Goal: Task Accomplishment & Management: Complete application form

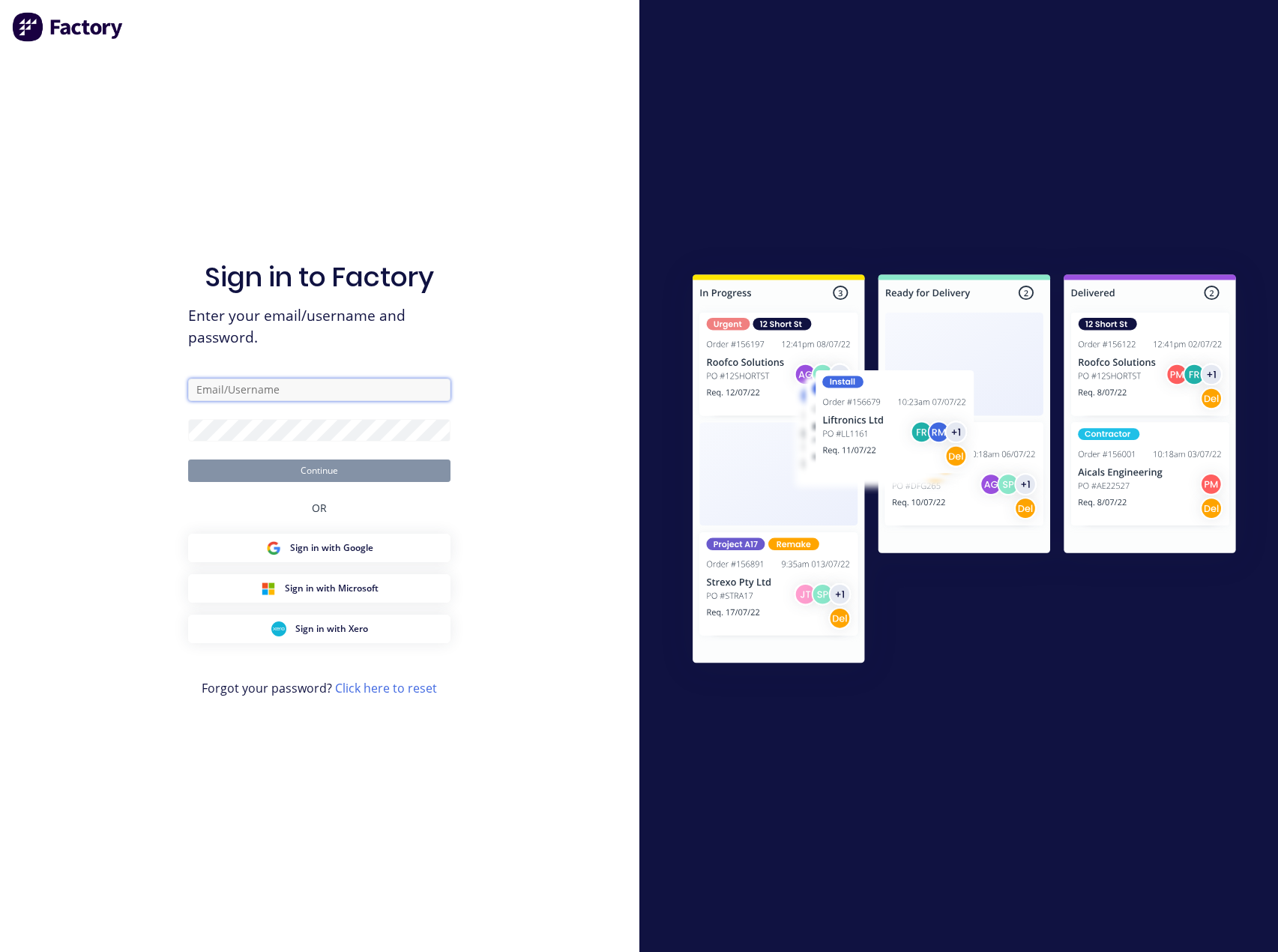
type input "[PERSON_NAME][EMAIL_ADDRESS][DOMAIN_NAME]"
click at [375, 474] on button "Continue" at bounding box center [319, 470] width 262 height 22
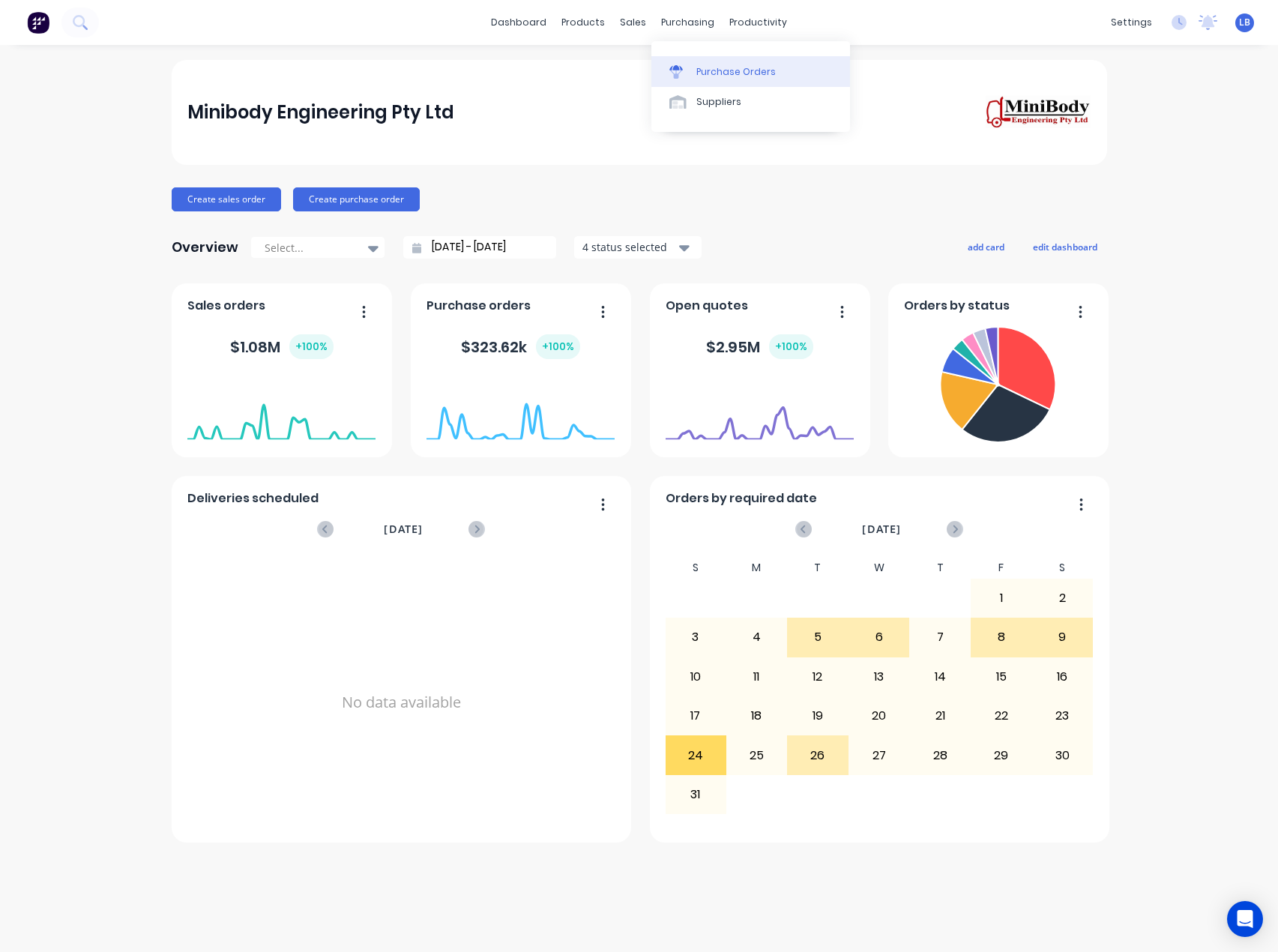
click at [707, 67] on div "Purchase Orders" at bounding box center [736, 72] width 80 height 13
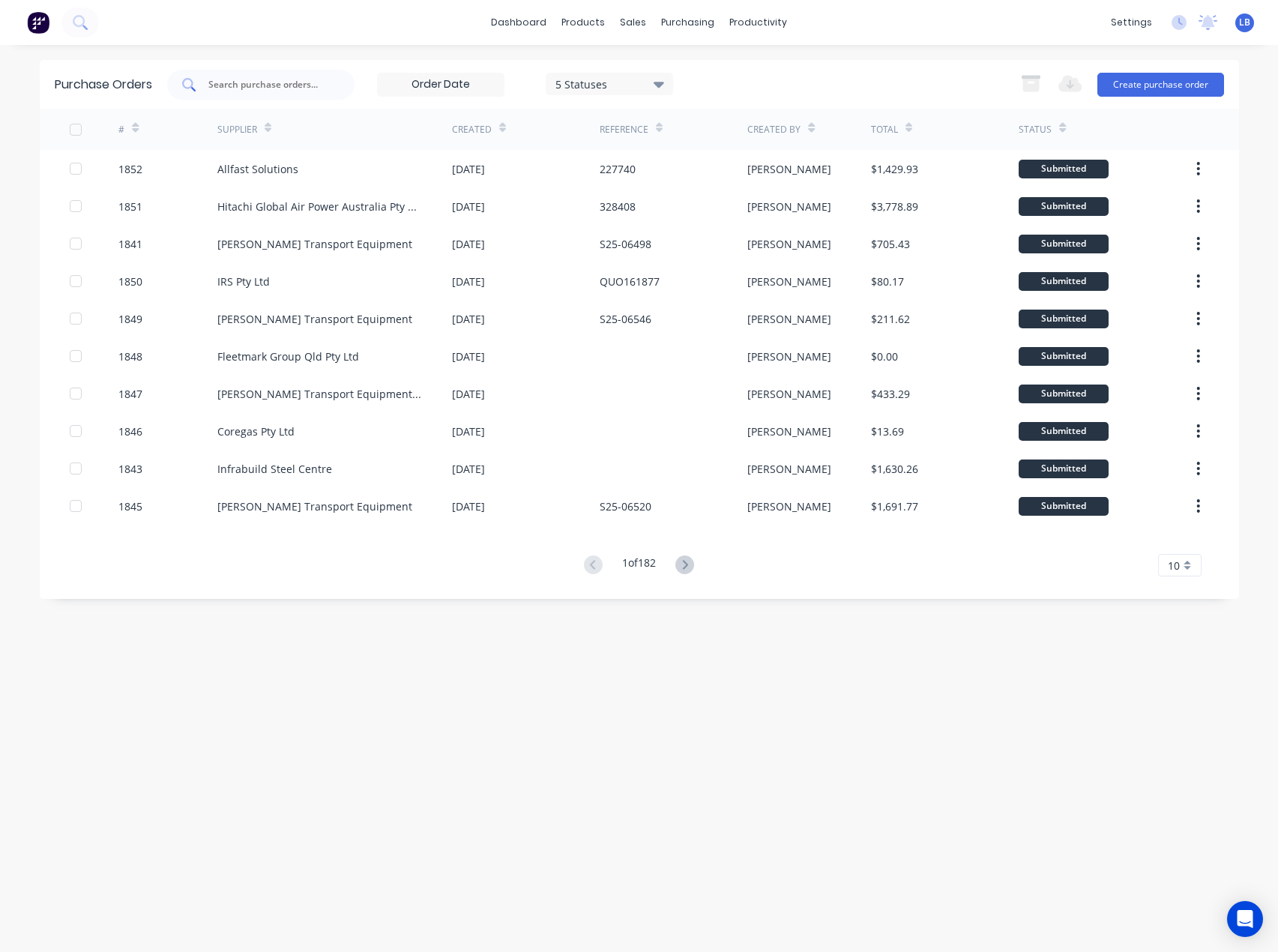
click at [272, 84] on input "text" at bounding box center [268, 85] width 124 height 15
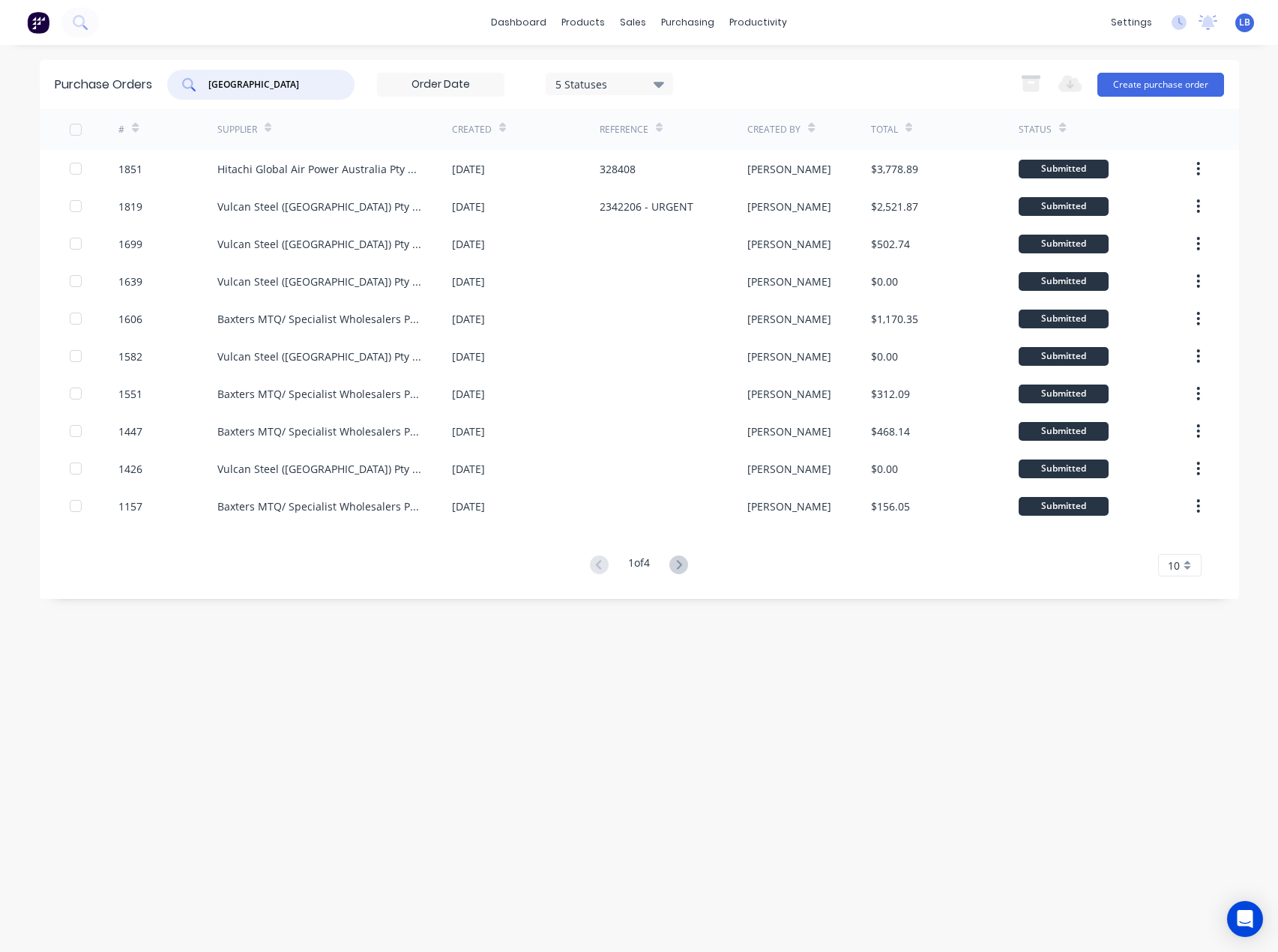
type input "[GEOGRAPHIC_DATA]"
click at [690, 17] on div "purchasing" at bounding box center [687, 22] width 68 height 22
click at [707, 66] on div "Purchase Orders" at bounding box center [736, 72] width 80 height 13
click at [1182, 81] on button "Create purchase order" at bounding box center [1161, 85] width 127 height 24
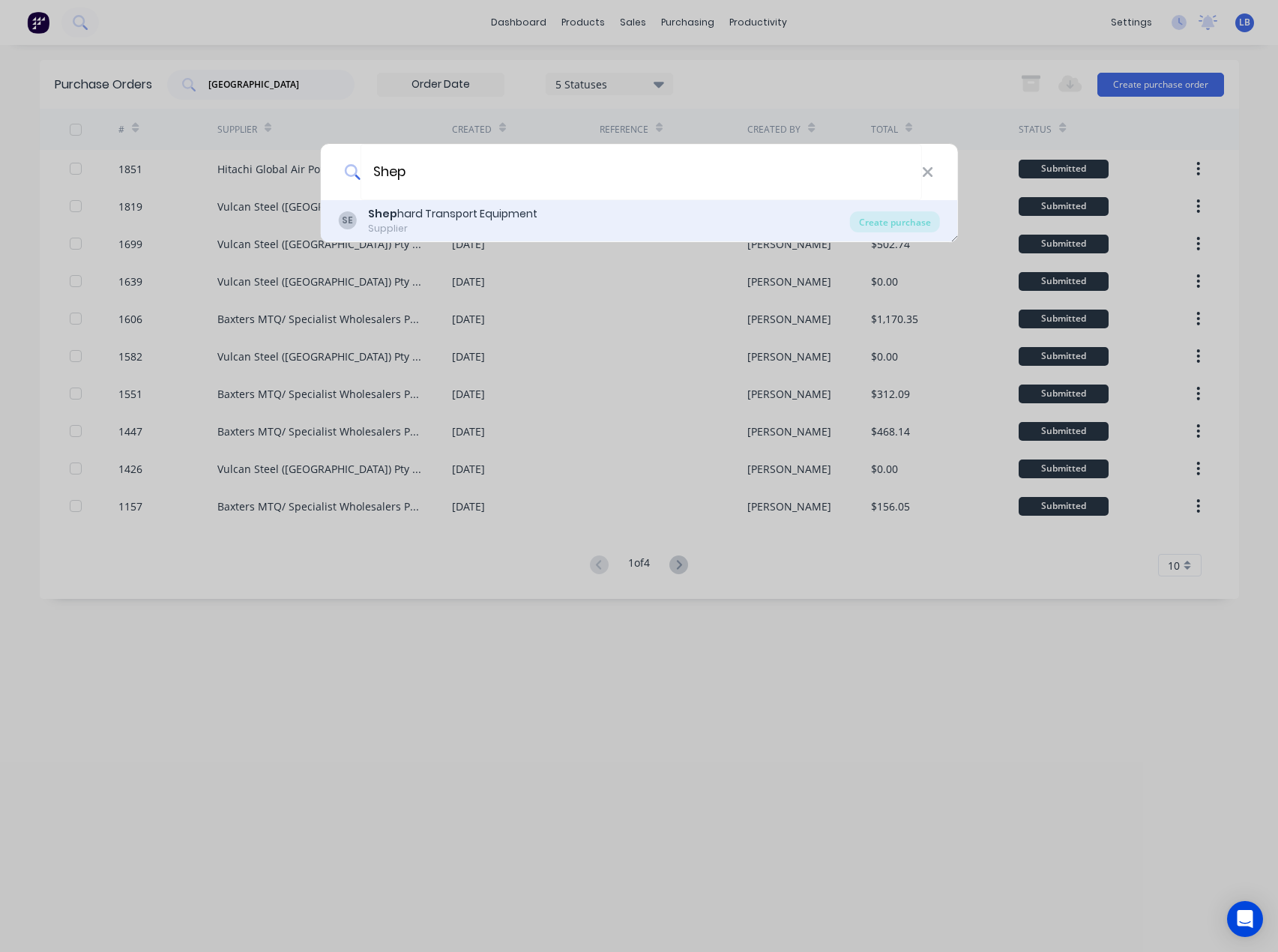
type input "Shep"
click at [489, 215] on div "Shep hard Transport Equipment" at bounding box center [453, 213] width 169 height 15
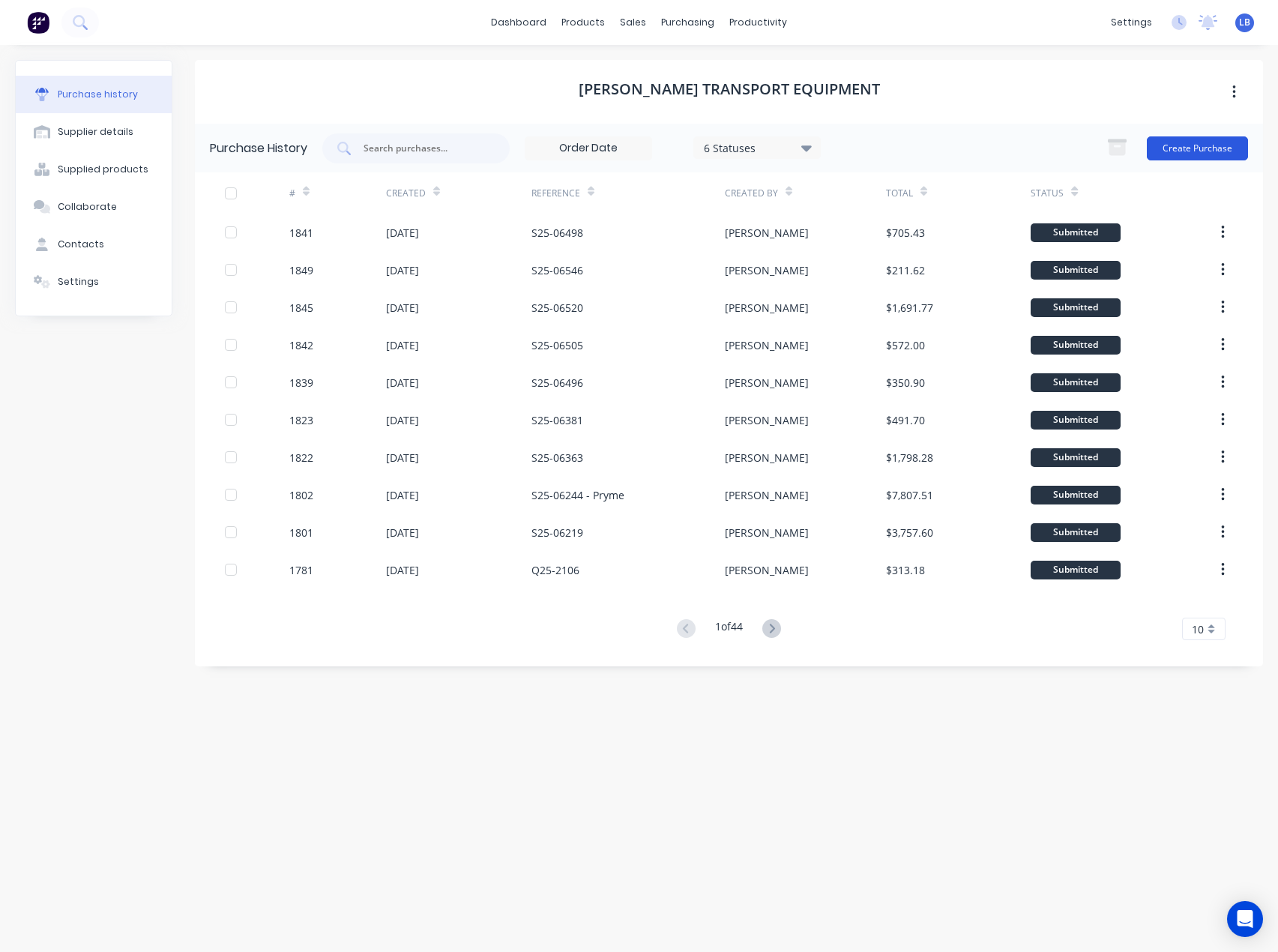
click at [1206, 145] on button "Create Purchase" at bounding box center [1196, 148] width 101 height 24
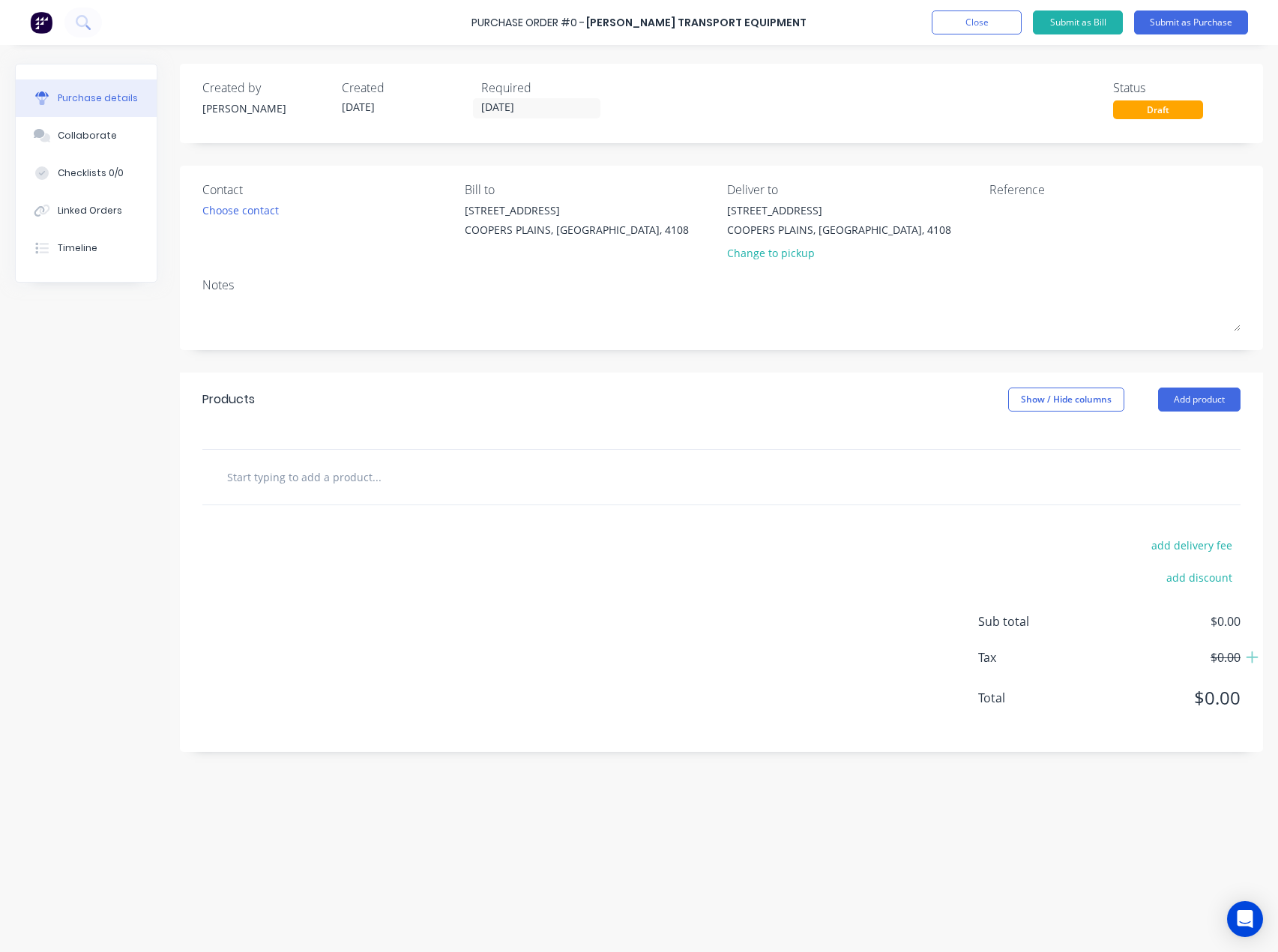
click at [271, 481] on input "text" at bounding box center [377, 476] width 300 height 30
paste input "R175-4.8"
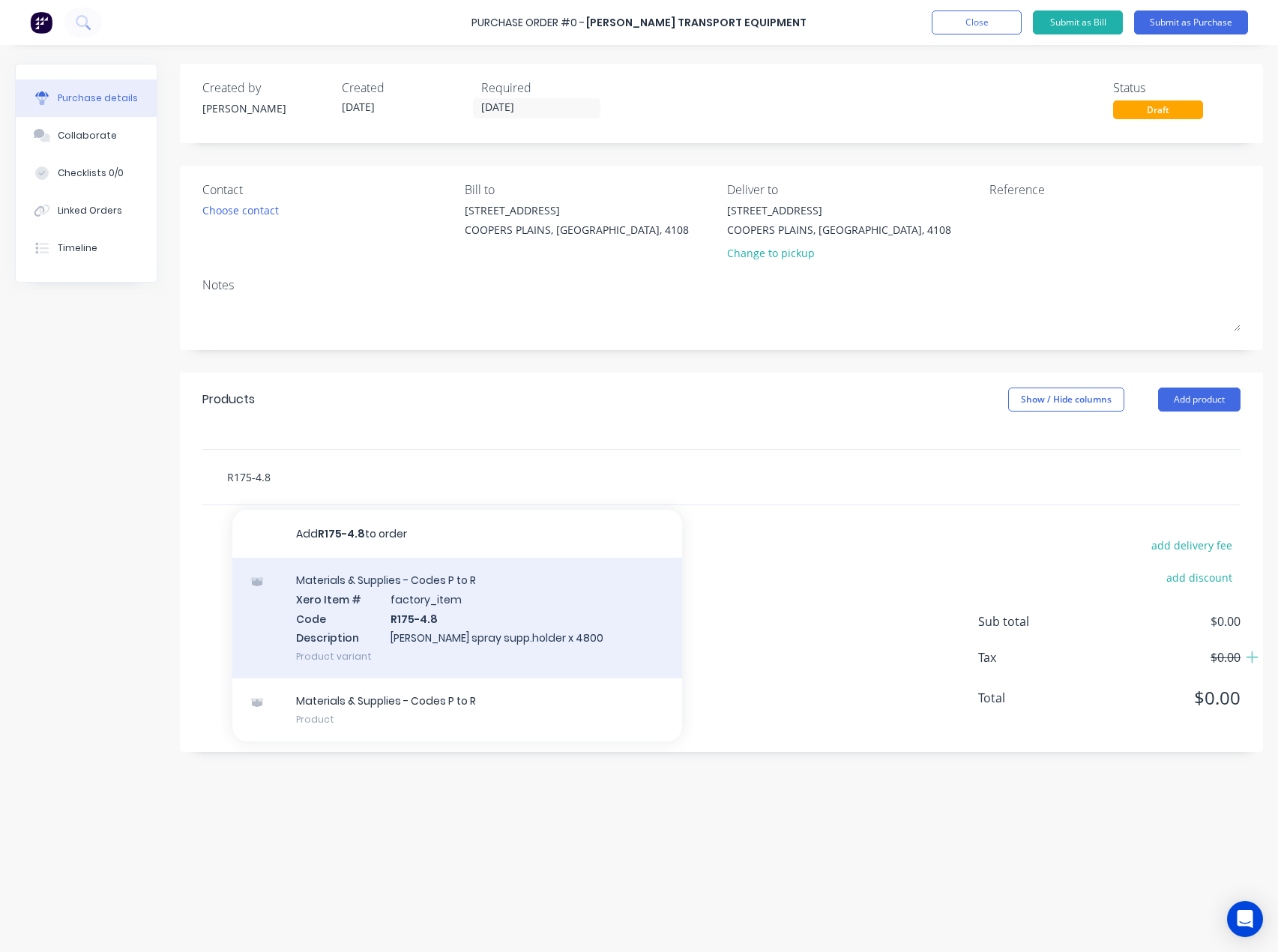
type input "R175-4.8"
click at [452, 615] on div "Materials & Supplies - Codes P to R Xero Item # factory_item Code R175-4.8 Desc…" at bounding box center [457, 618] width 450 height 121
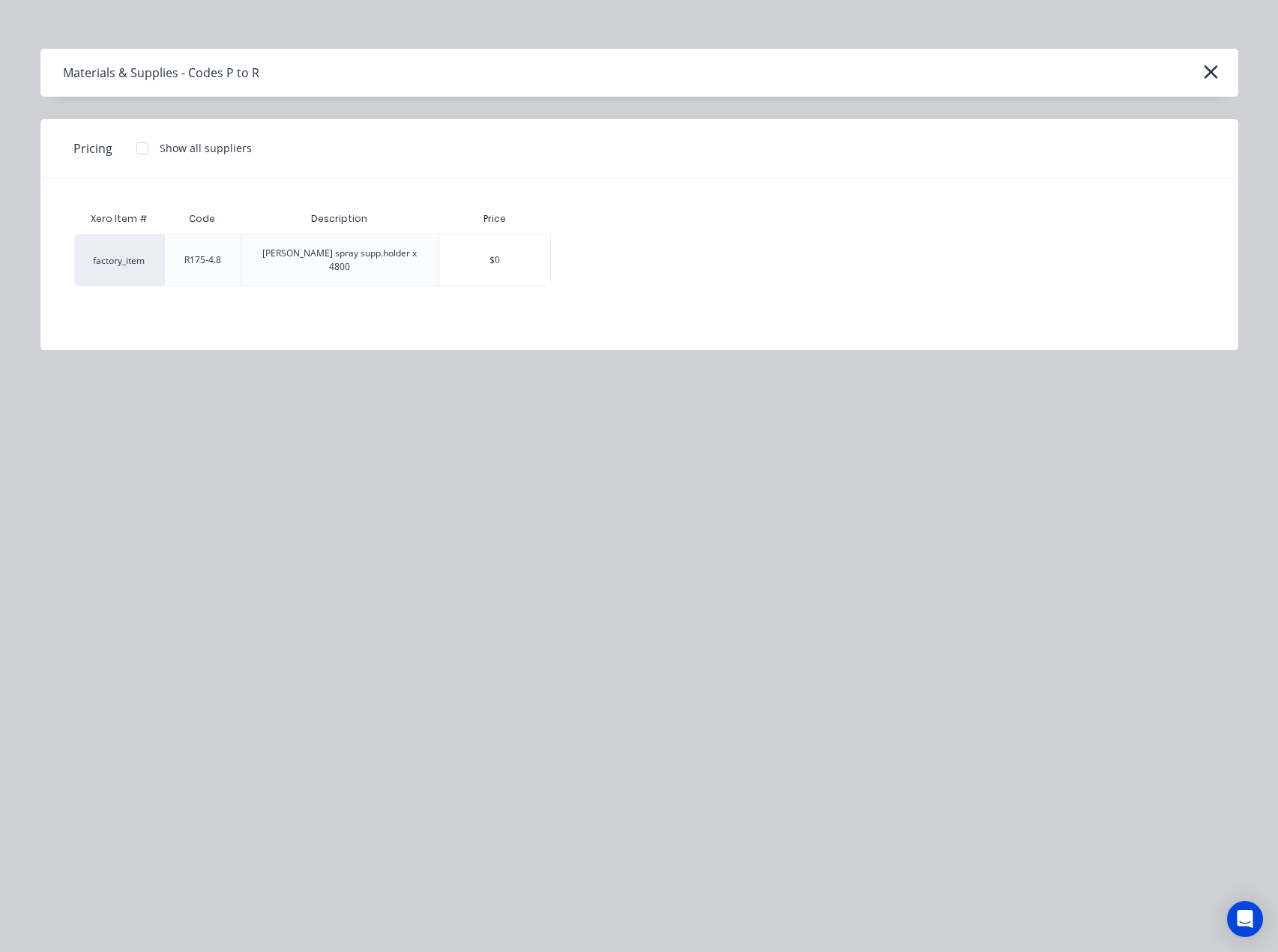
click at [136, 142] on div at bounding box center [142, 148] width 30 height 30
click at [608, 246] on div "$39.19" at bounding box center [603, 259] width 104 height 51
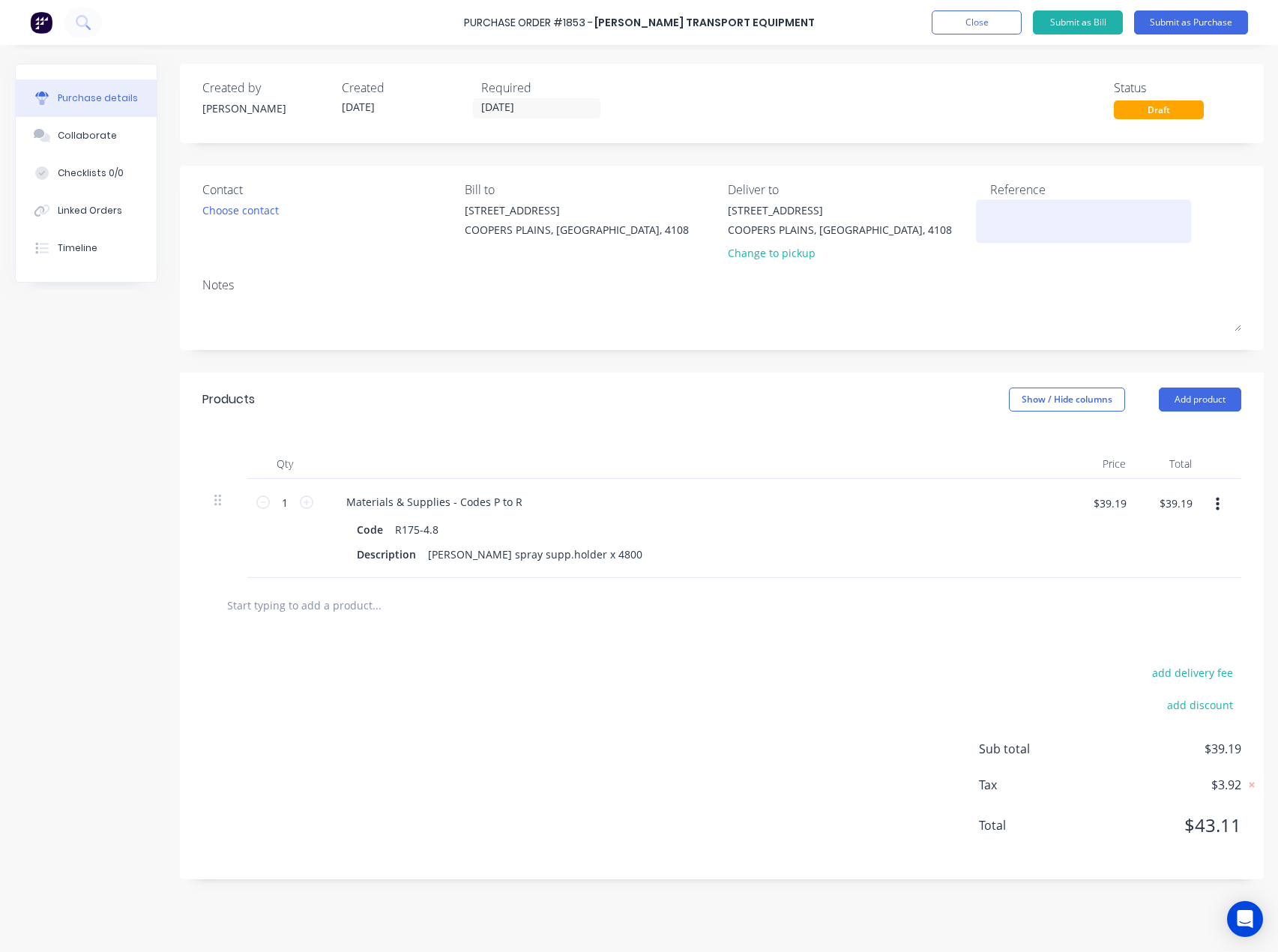
click at [1051, 218] on textarea at bounding box center [1083, 219] width 187 height 34
paste textarea "S25-06556"
type textarea "S25-06556"
click at [254, 210] on div "Choose contact" at bounding box center [241, 210] width 77 height 15
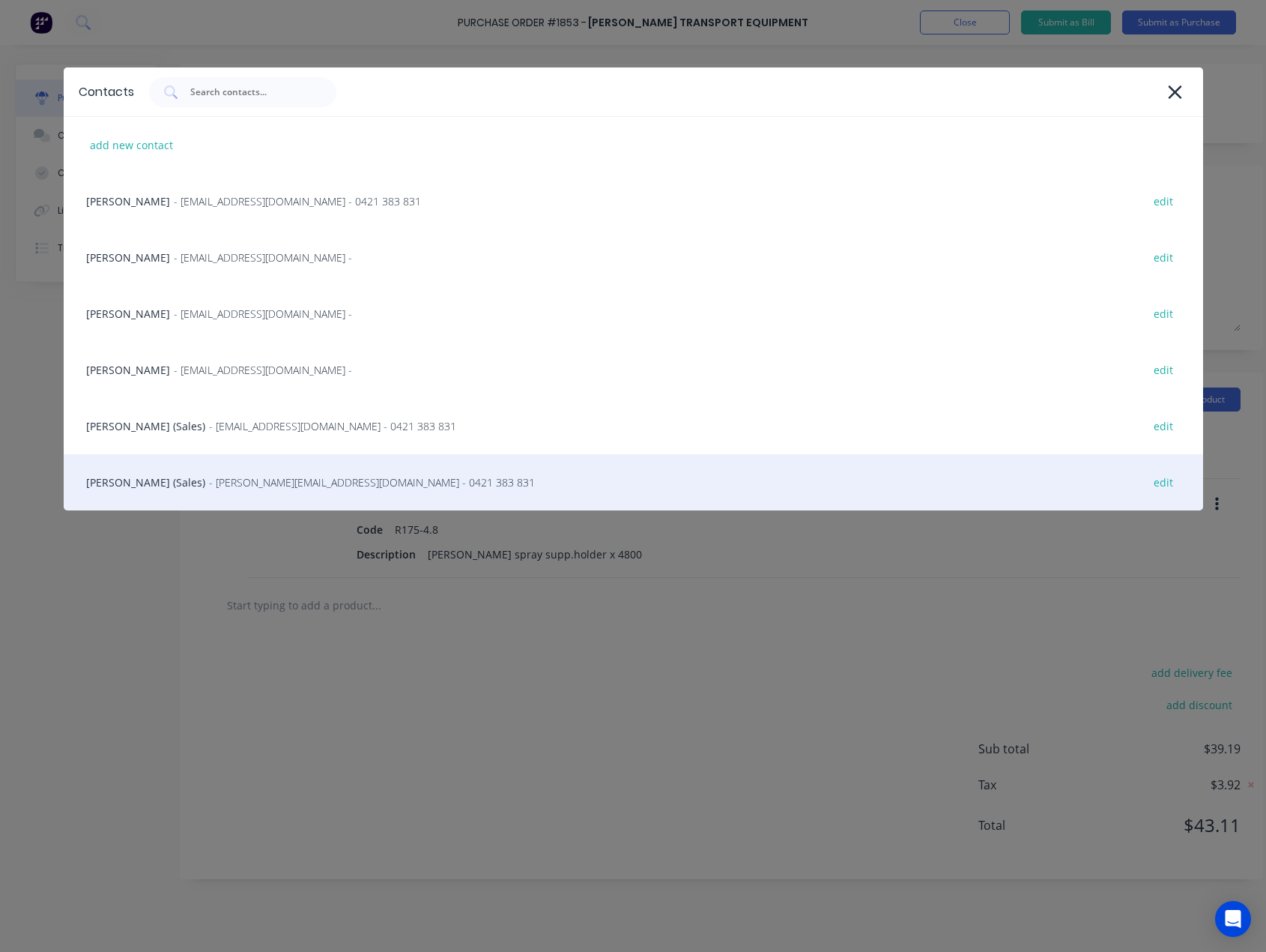
click at [248, 473] on div "[PERSON_NAME] (Sales) - [PERSON_NAME][EMAIL_ADDRESS][DOMAIN_NAME] - 0421 383 83…" at bounding box center [633, 482] width 1139 height 56
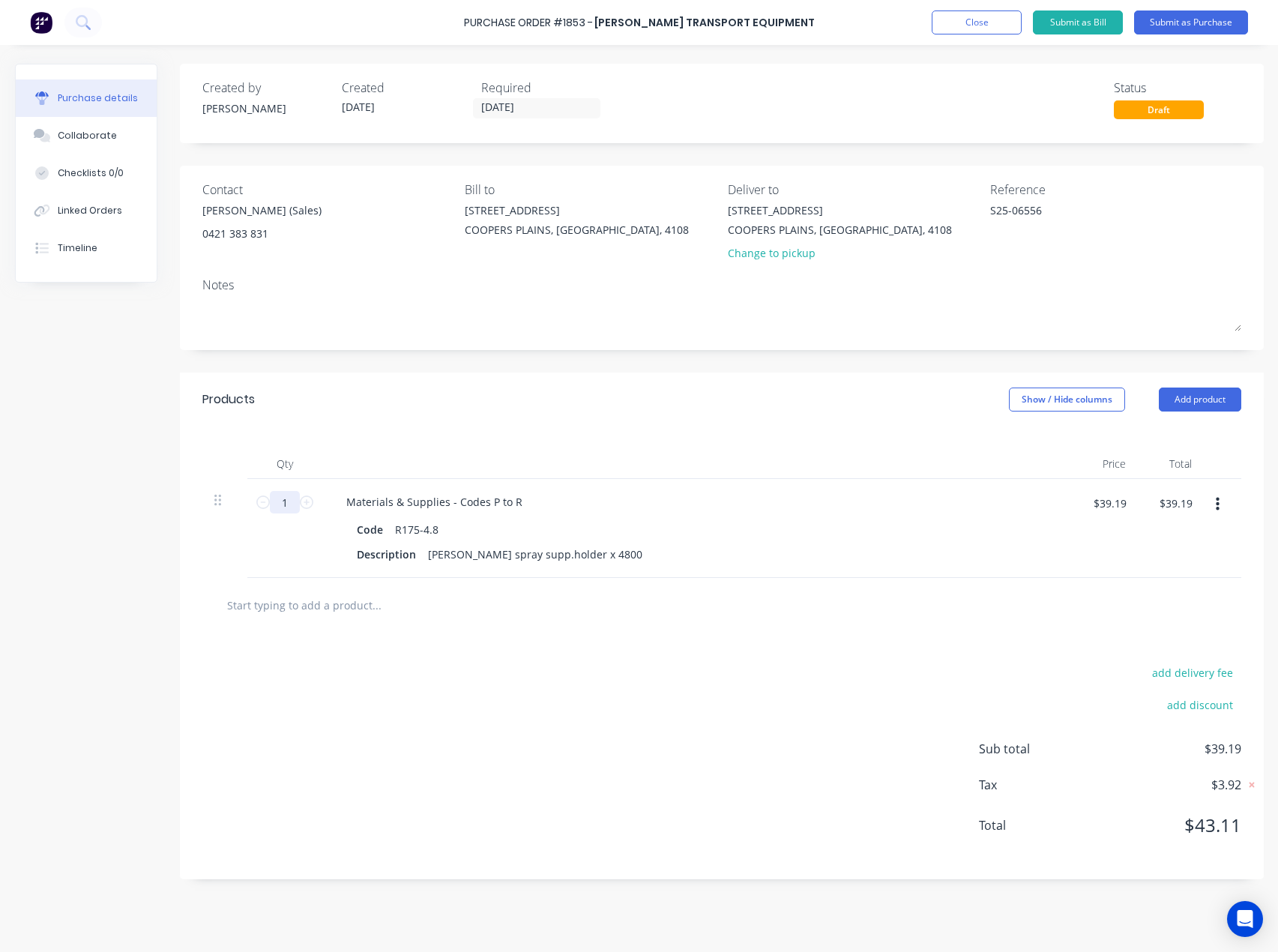
click at [287, 499] on input "1" at bounding box center [284, 501] width 30 height 22
type input "10"
type input "$391.90"
type input "10"
click at [1227, 20] on button "Submit as Purchase" at bounding box center [1191, 22] width 114 height 24
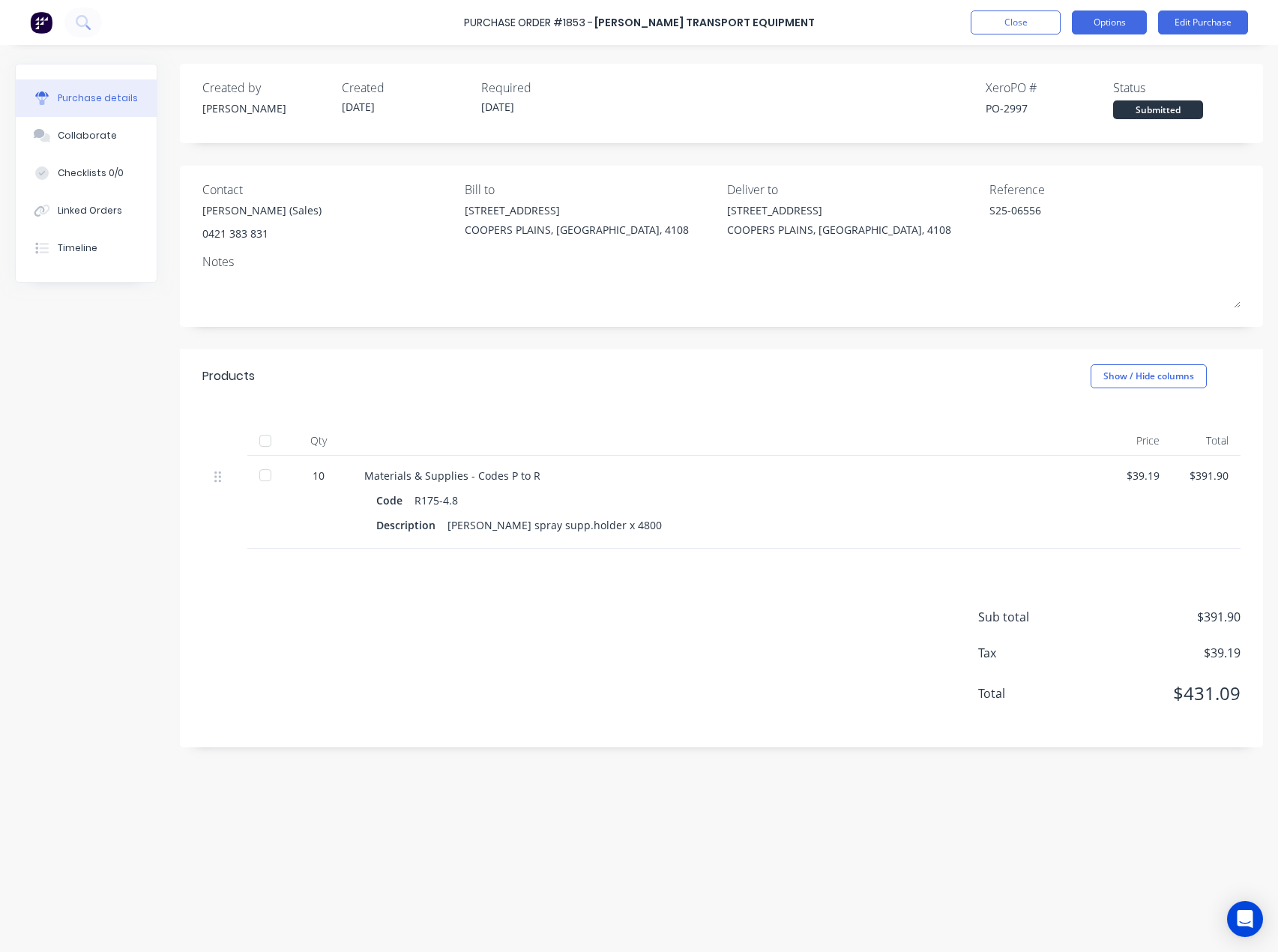
click at [1097, 28] on button "Options" at bounding box center [1109, 22] width 75 height 24
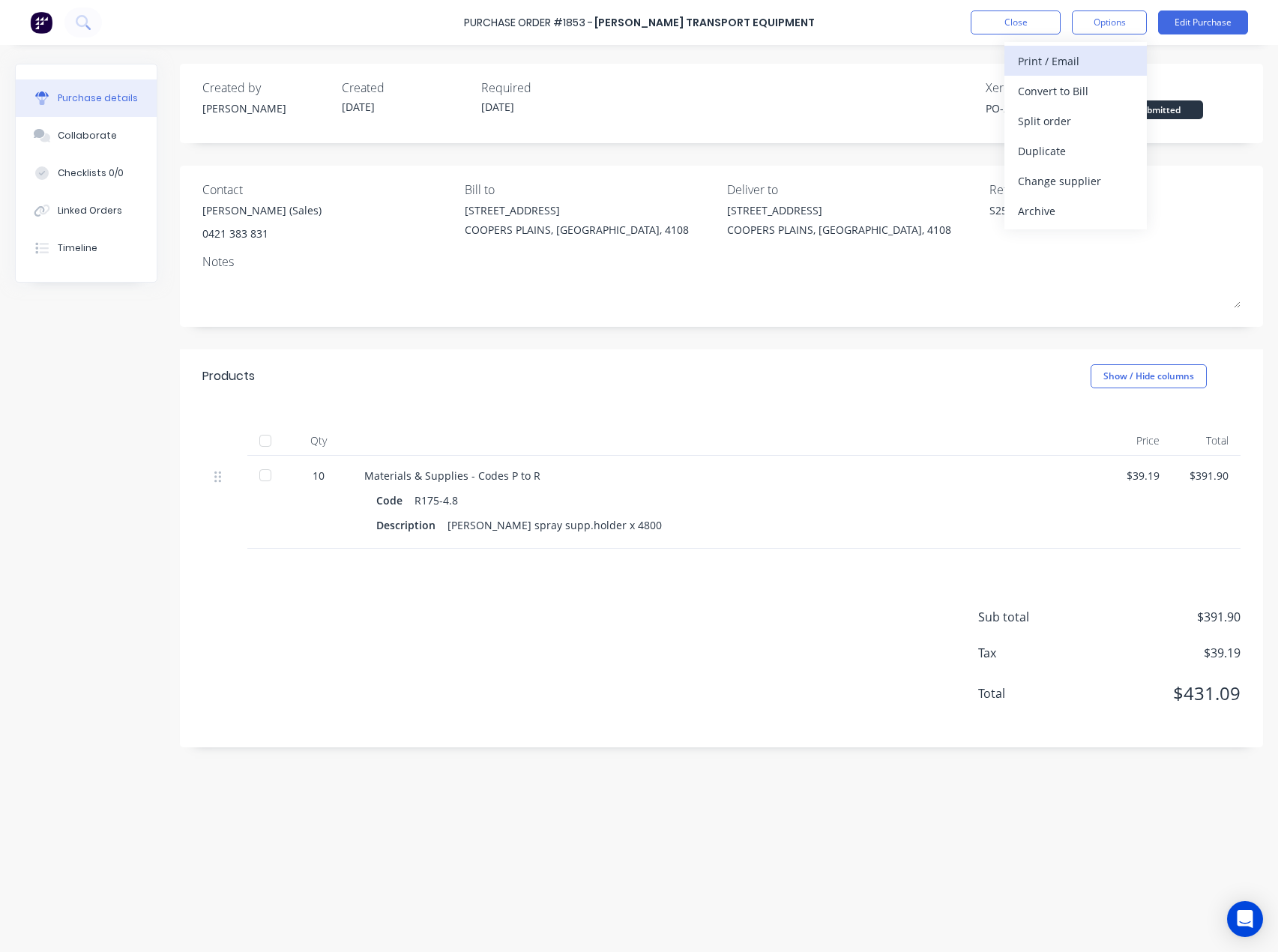
click at [1078, 62] on div "Print / Email" at bounding box center [1075, 61] width 115 height 22
click at [1079, 87] on div "With pricing" at bounding box center [1075, 90] width 115 height 22
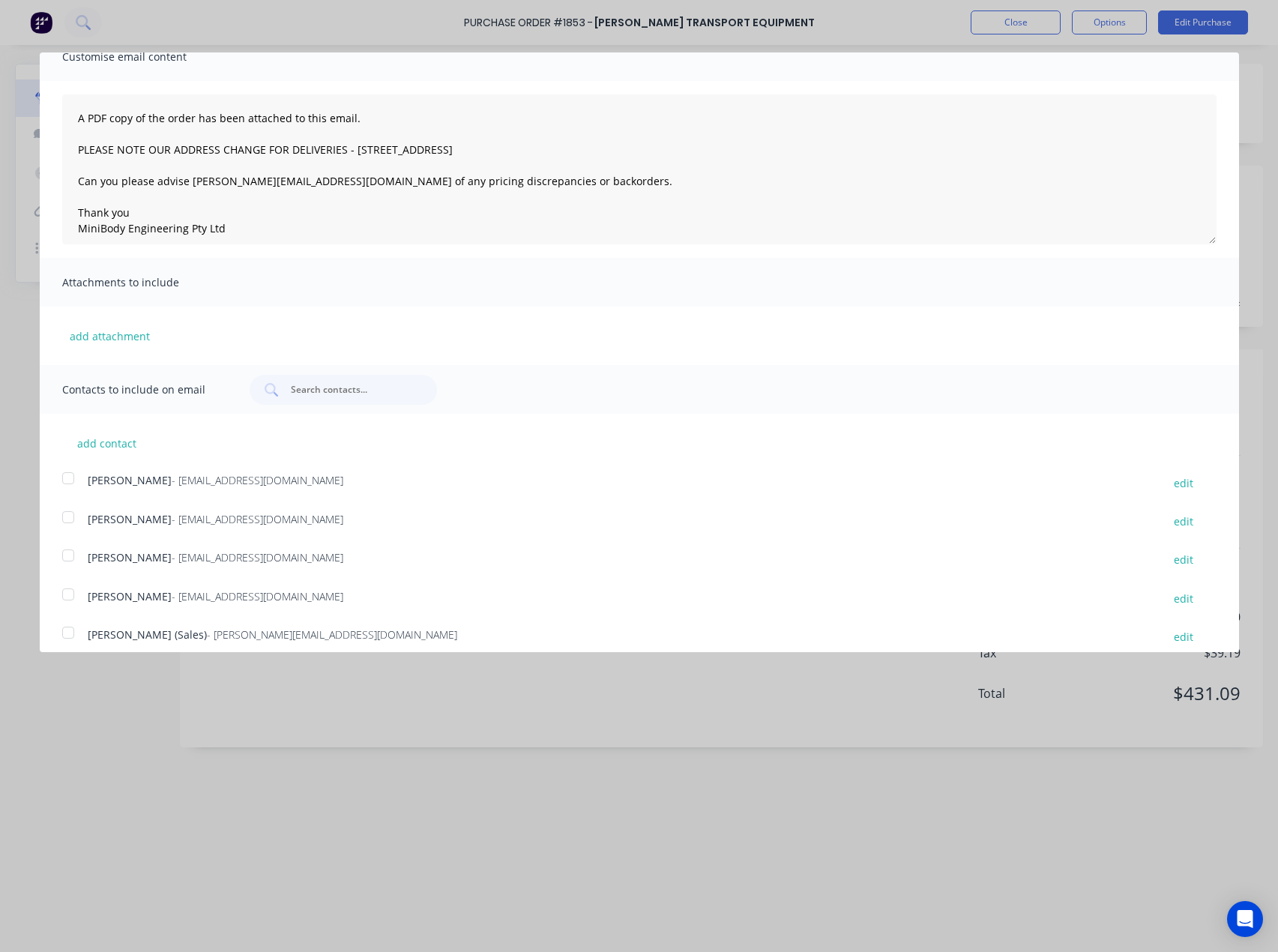
scroll to position [120, 0]
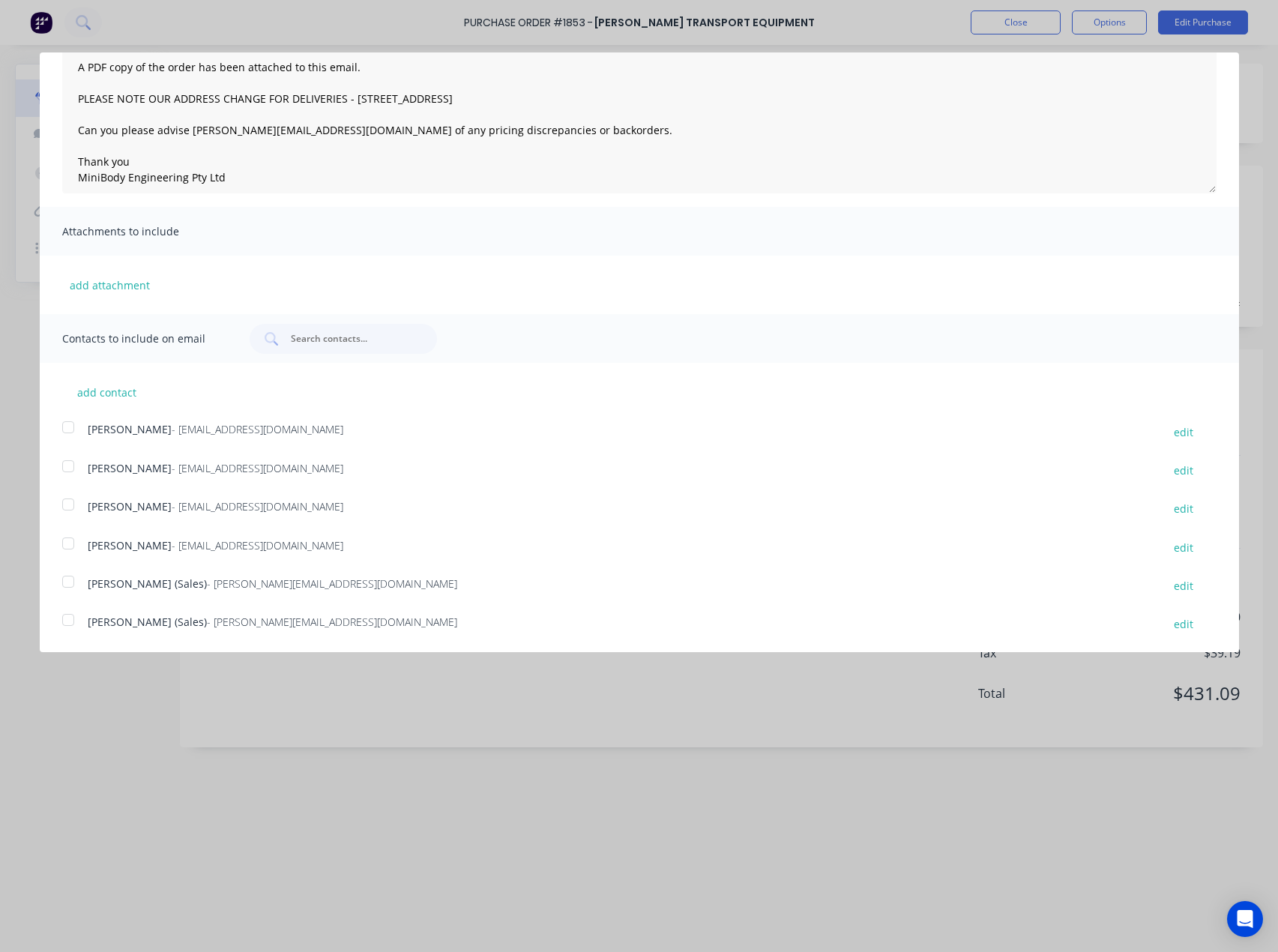
click at [72, 617] on div at bounding box center [67, 619] width 30 height 30
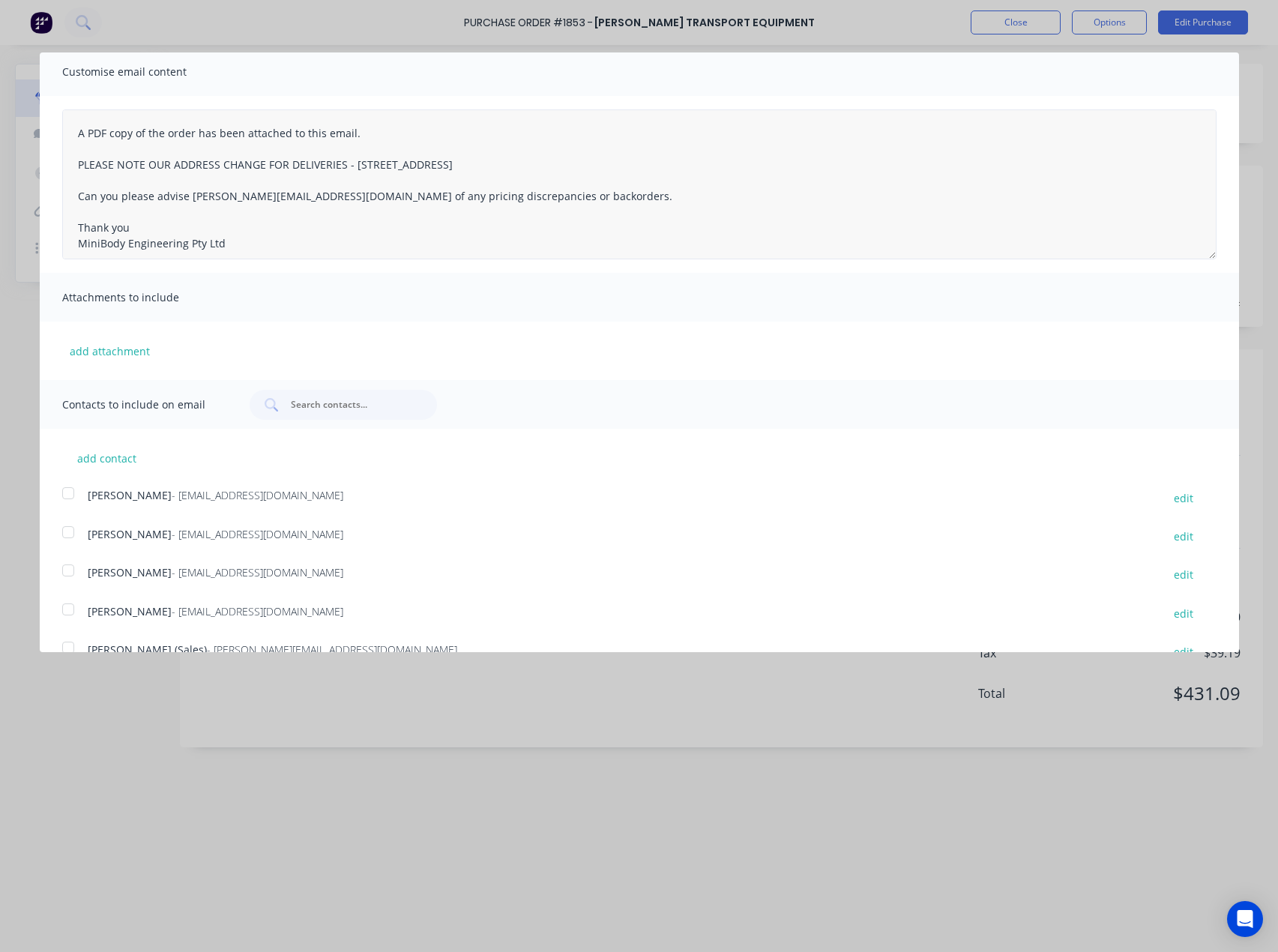
scroll to position [0, 0]
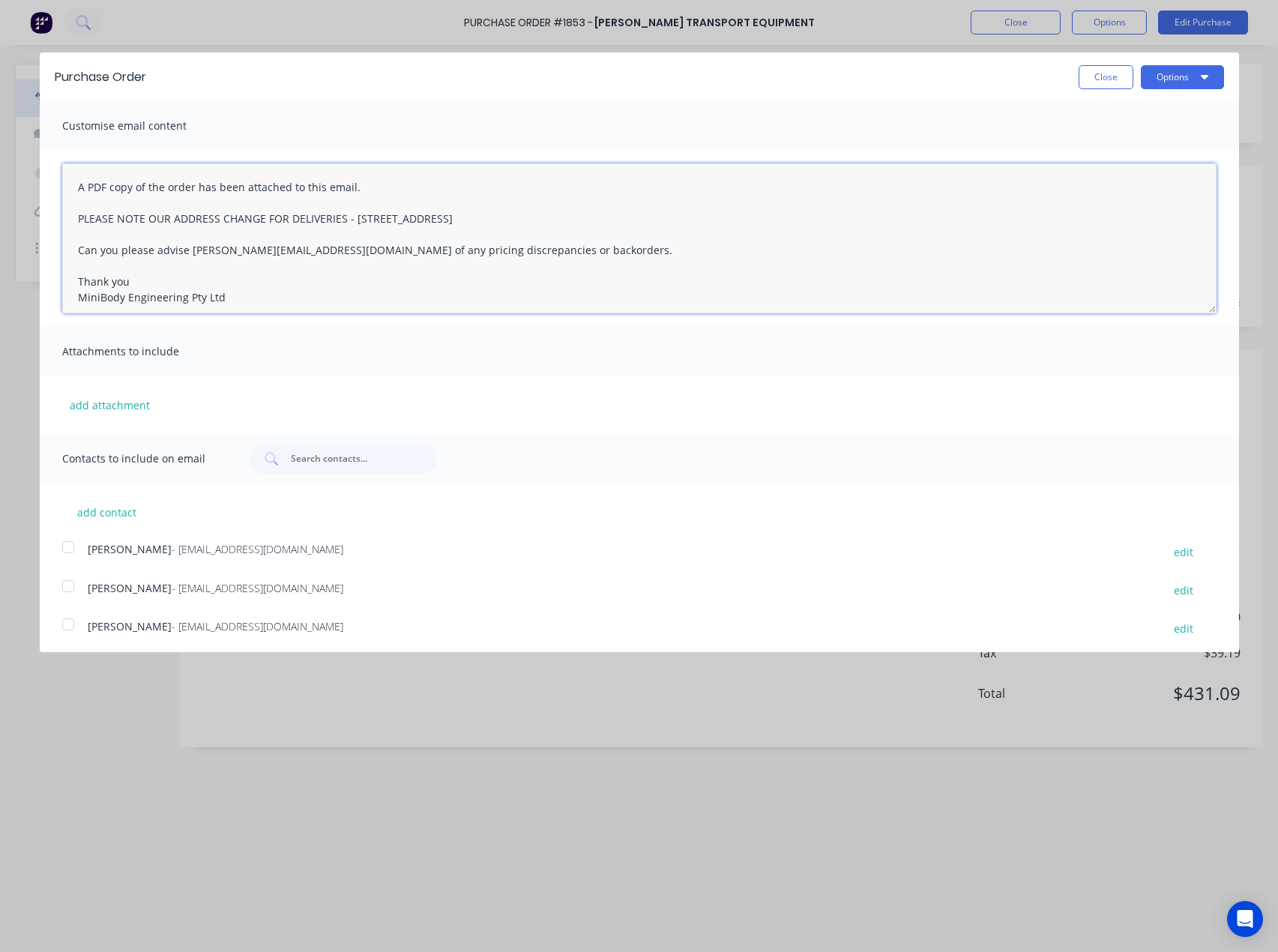
click at [71, 183] on textarea "A PDF copy of the order has been attached to this email. PLEASE NOTE OUR ADDRES…" at bounding box center [639, 238] width 1154 height 150
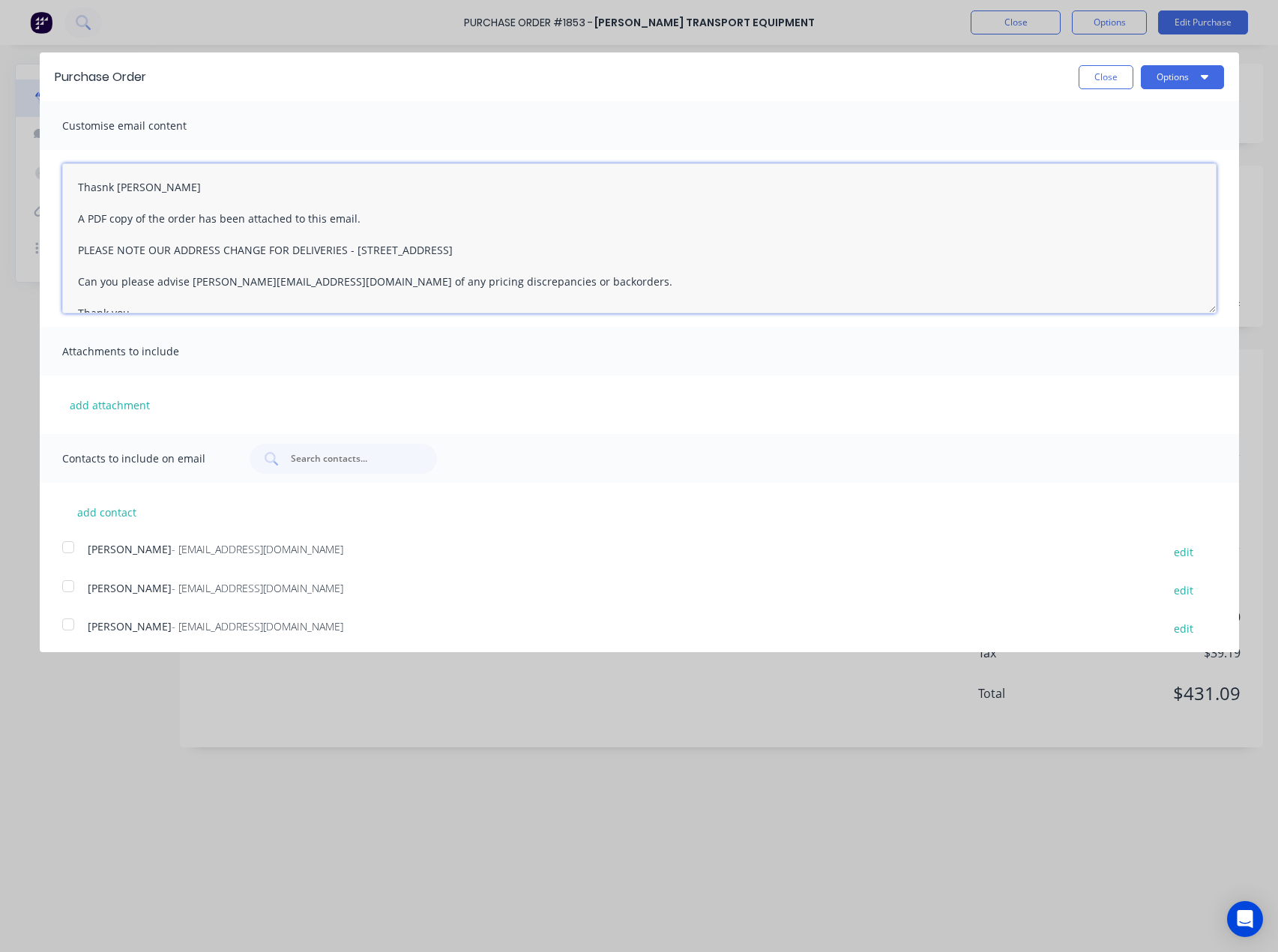
drag, startPoint x: 97, startPoint y: 189, endPoint x: 127, endPoint y: 176, distance: 32.7
click at [101, 187] on textarea "Thasnk [PERSON_NAME] A PDF copy of the order has been attached to this email. P…" at bounding box center [639, 238] width 1154 height 150
type textarea "Thanks [PERSON_NAME] A PDF copy of the order has been attached to this email. P…"
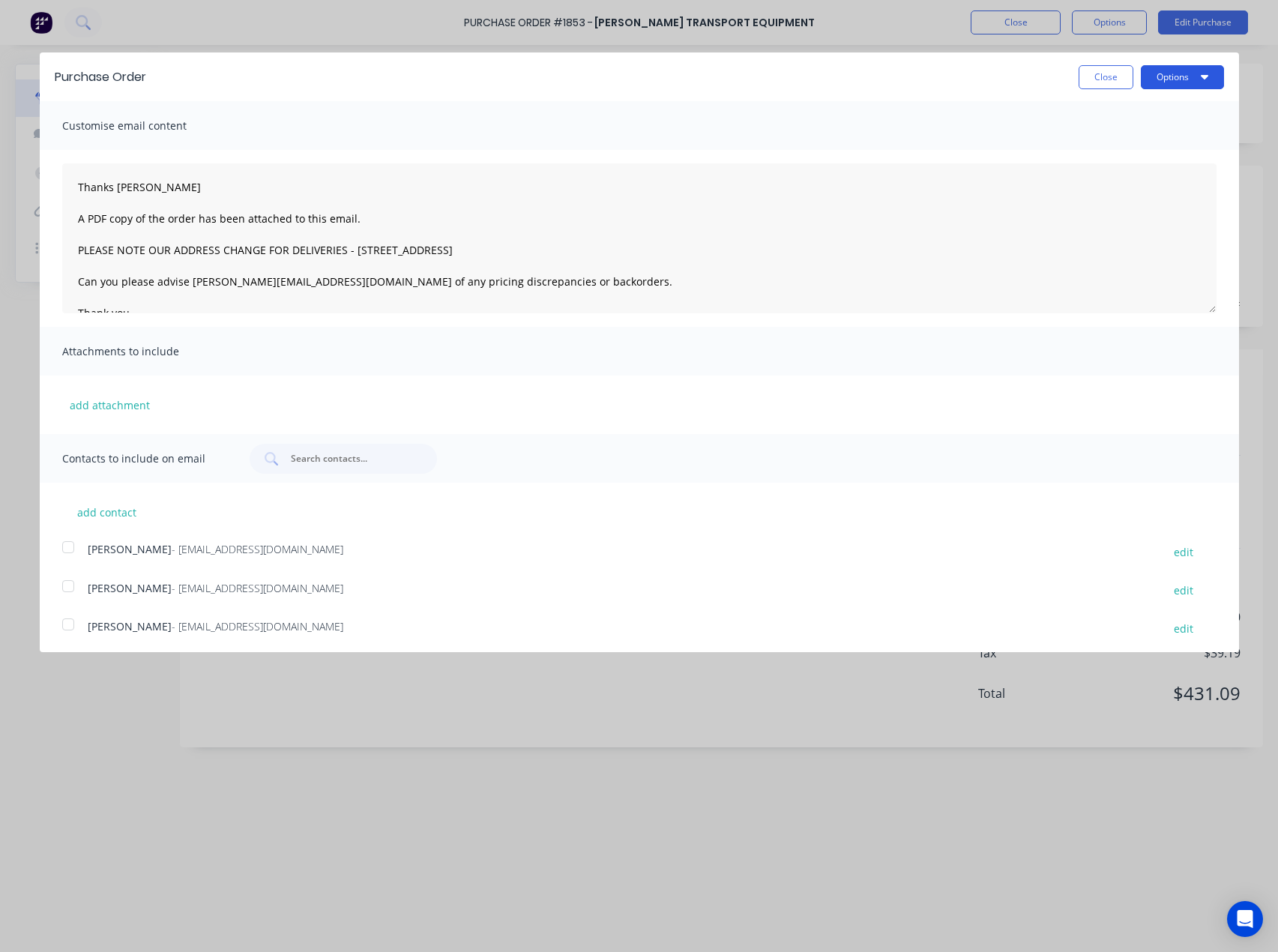
click at [1174, 75] on button "Options" at bounding box center [1182, 77] width 84 height 24
click at [1149, 146] on div "Email" at bounding box center [1153, 145] width 115 height 22
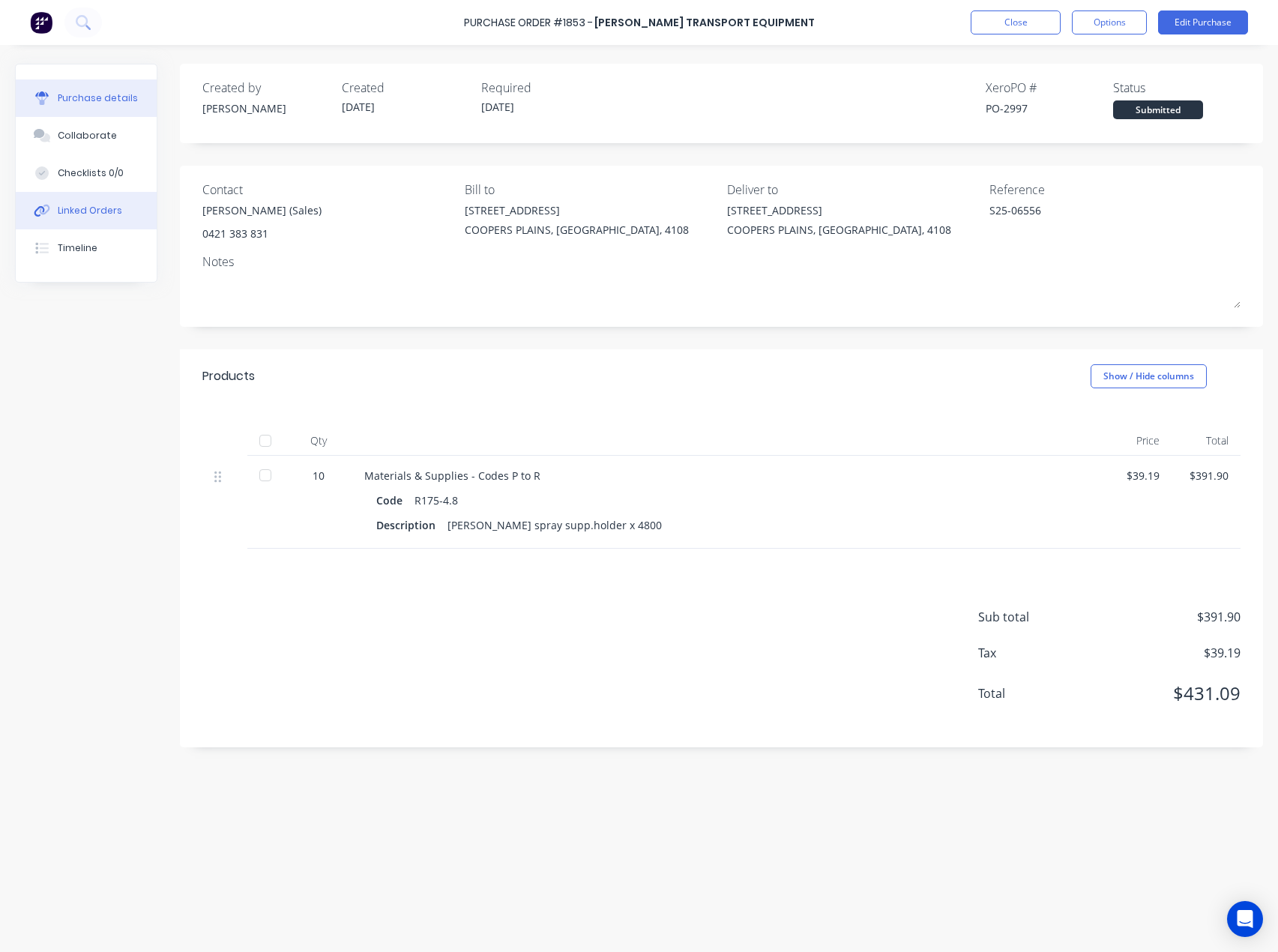
click at [84, 204] on div "Linked Orders" at bounding box center [89, 210] width 64 height 13
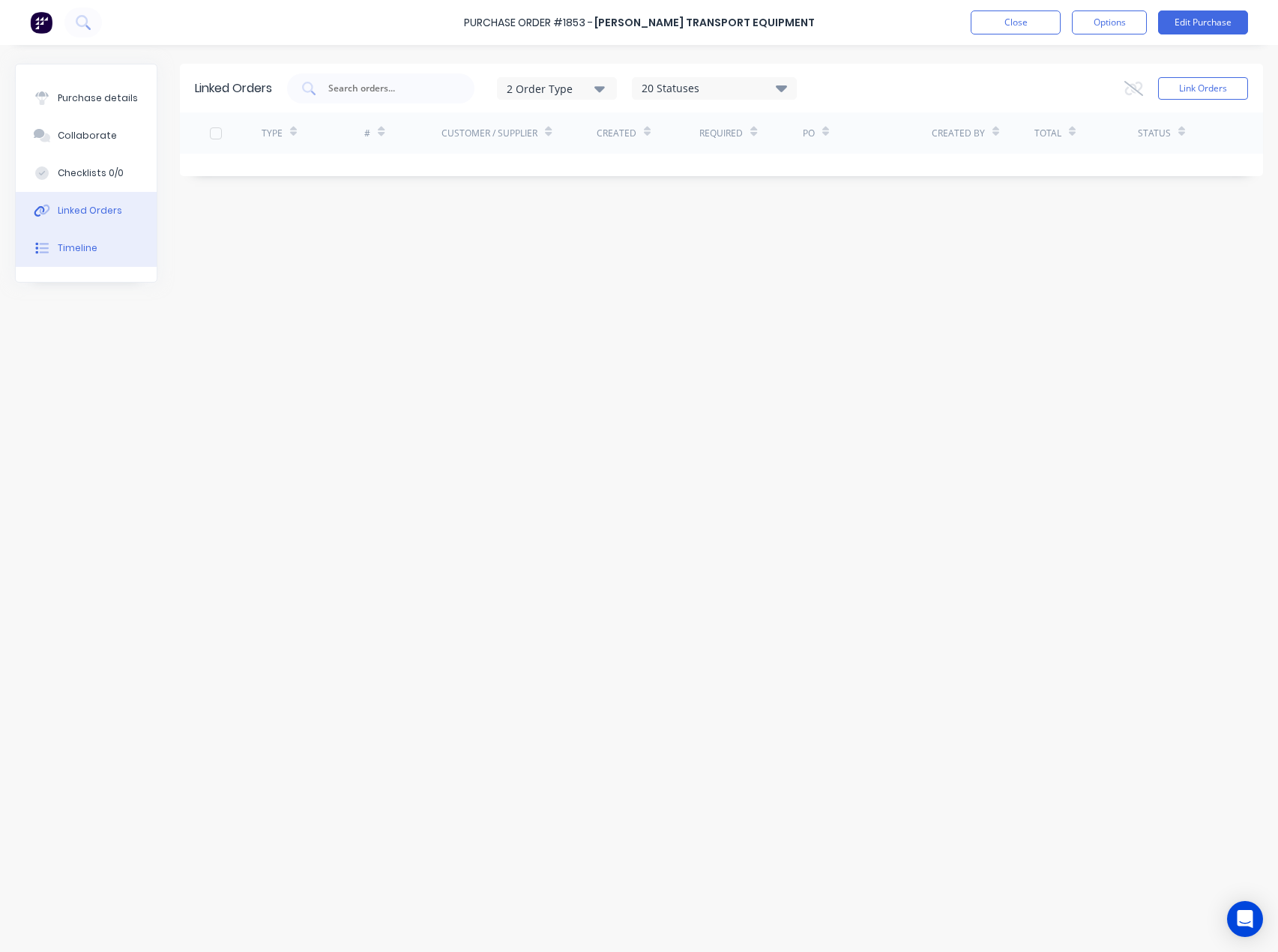
click at [84, 251] on div "Timeline" at bounding box center [77, 248] width 39 height 13
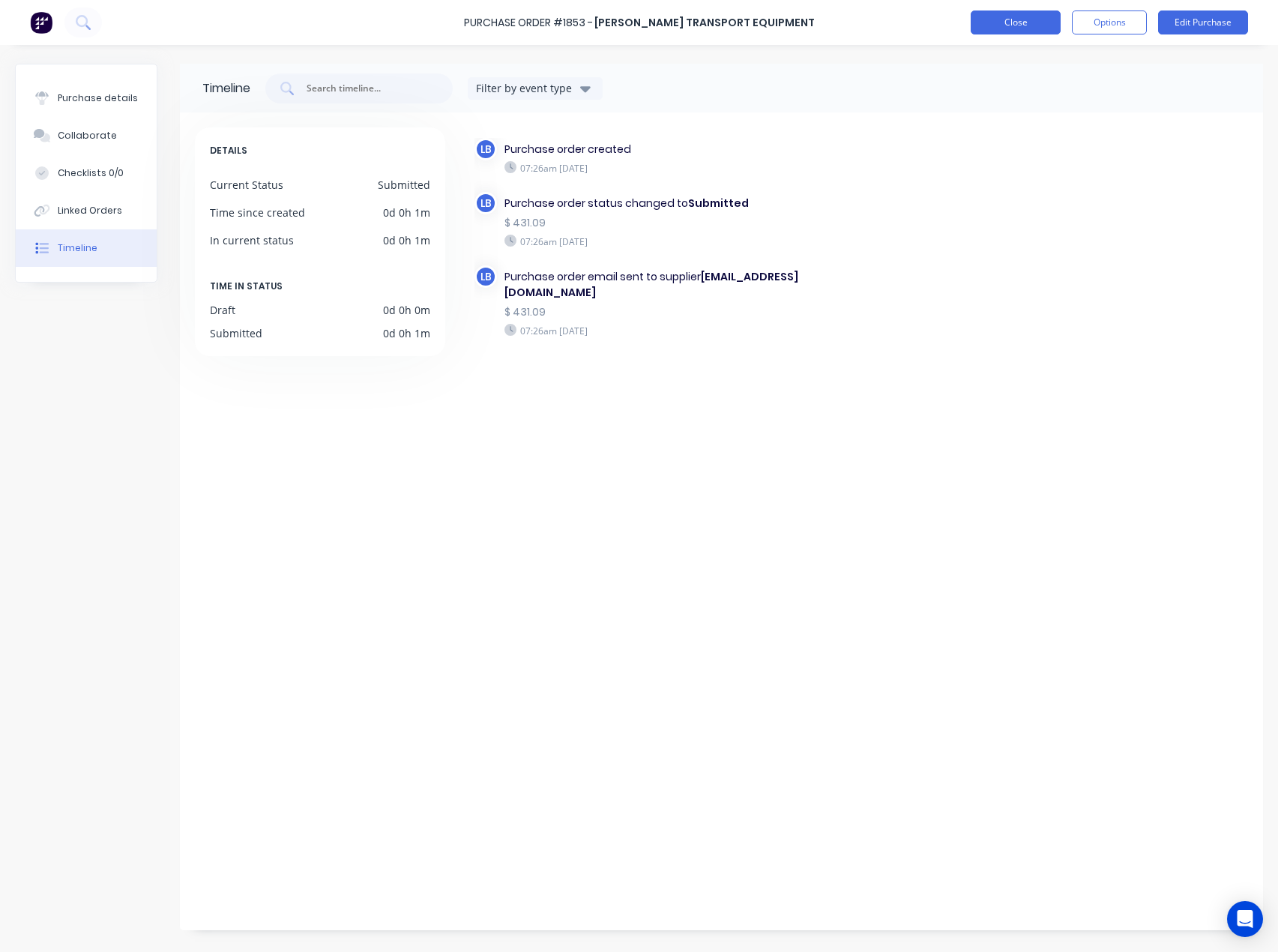
click at [1009, 27] on button "Close" at bounding box center [1016, 22] width 90 height 24
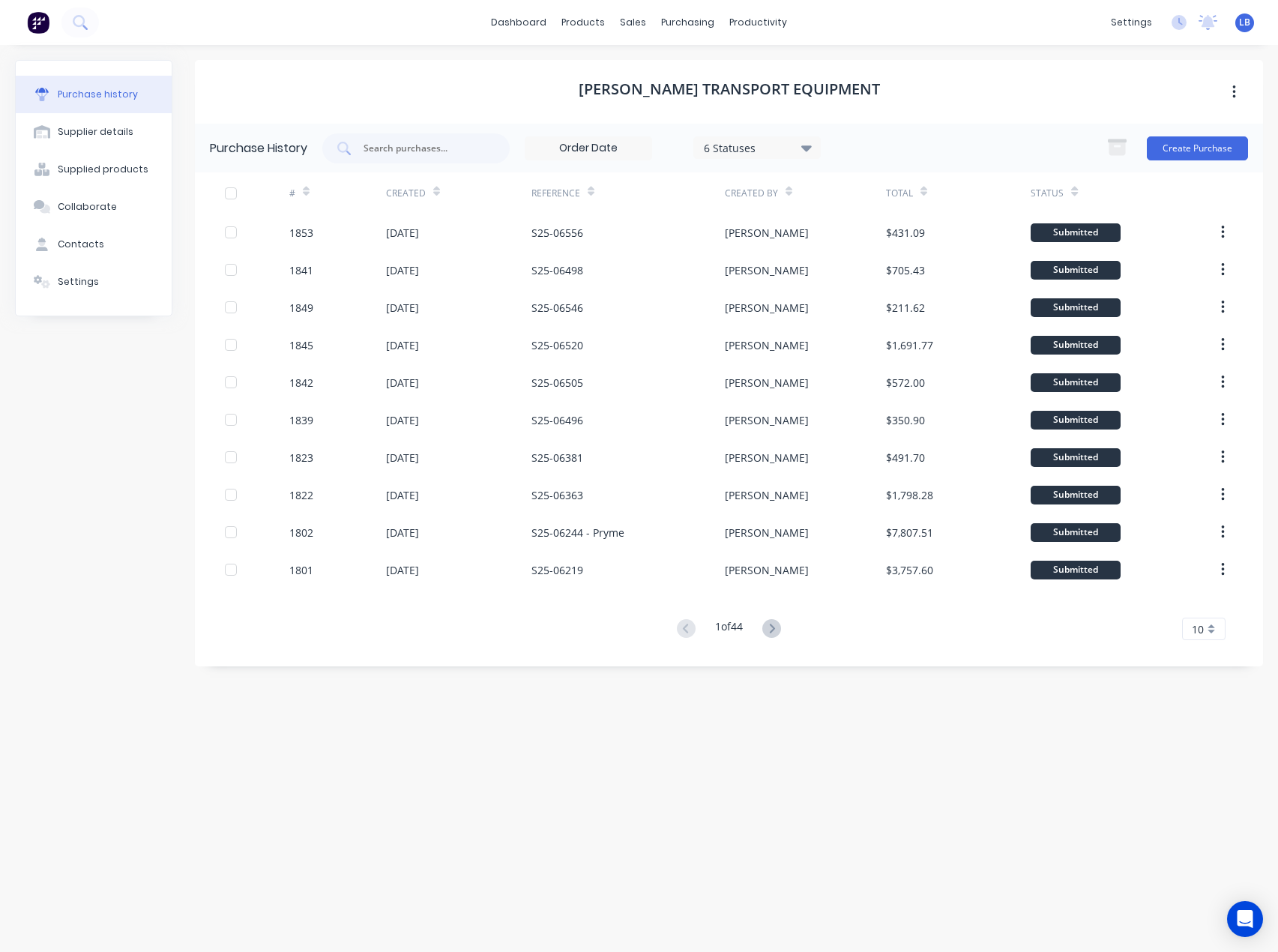
click at [3, 139] on div "Purchase history Supplier details Supplied products Collaborate Contacts Settin…" at bounding box center [639, 491] width 1278 height 891
click at [664, 22] on div "purchasing" at bounding box center [687, 22] width 68 height 22
click at [690, 65] on div at bounding box center [680, 72] width 22 height 13
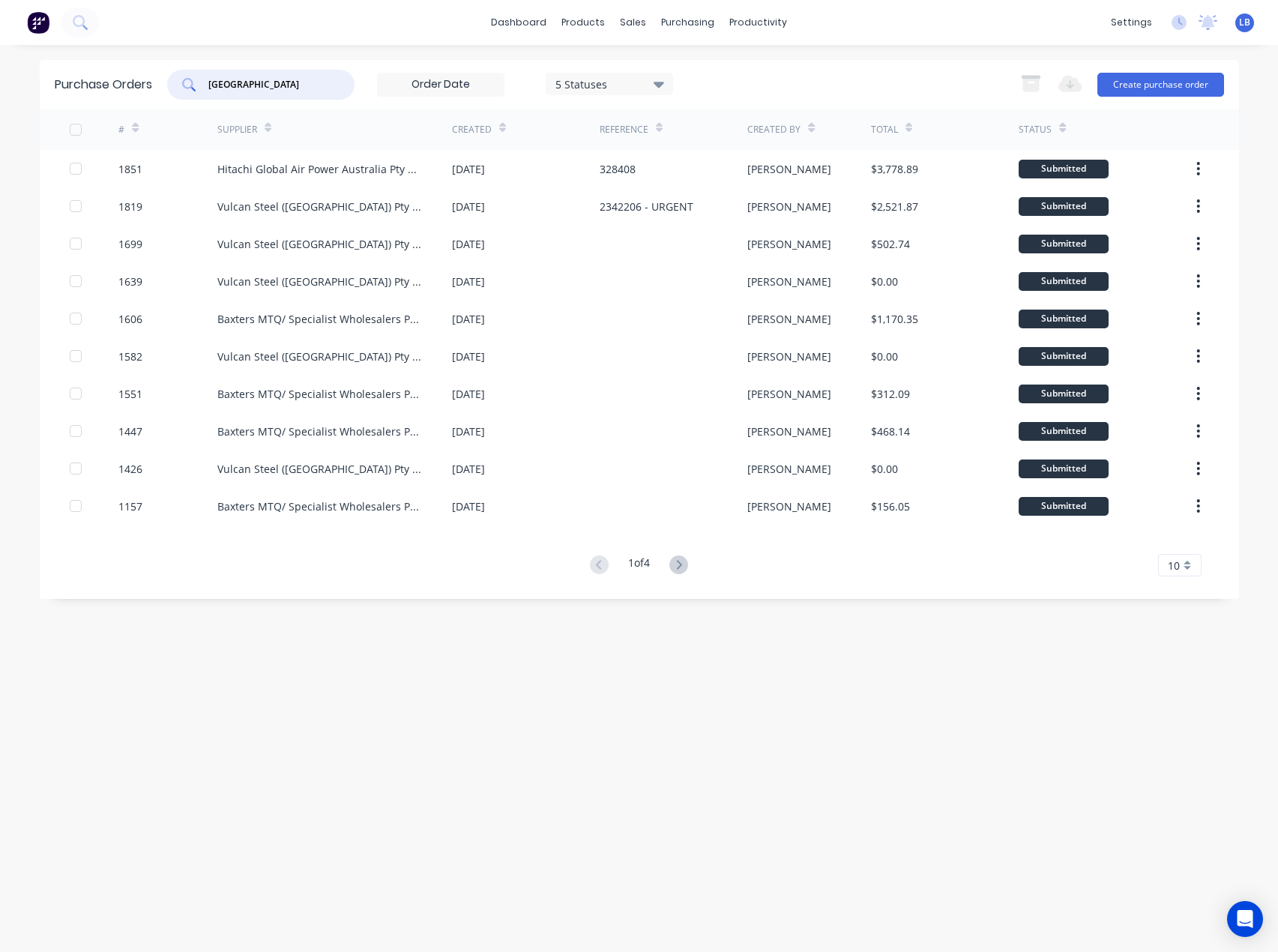
drag, startPoint x: 324, startPoint y: 85, endPoint x: 136, endPoint y: 73, distance: 188.4
click at [136, 73] on div "Purchase Orders [GEOGRAPHIC_DATA] 5 Statuses 5 Statuses Export to Excel (XLSX) …" at bounding box center [639, 84] width 1199 height 49
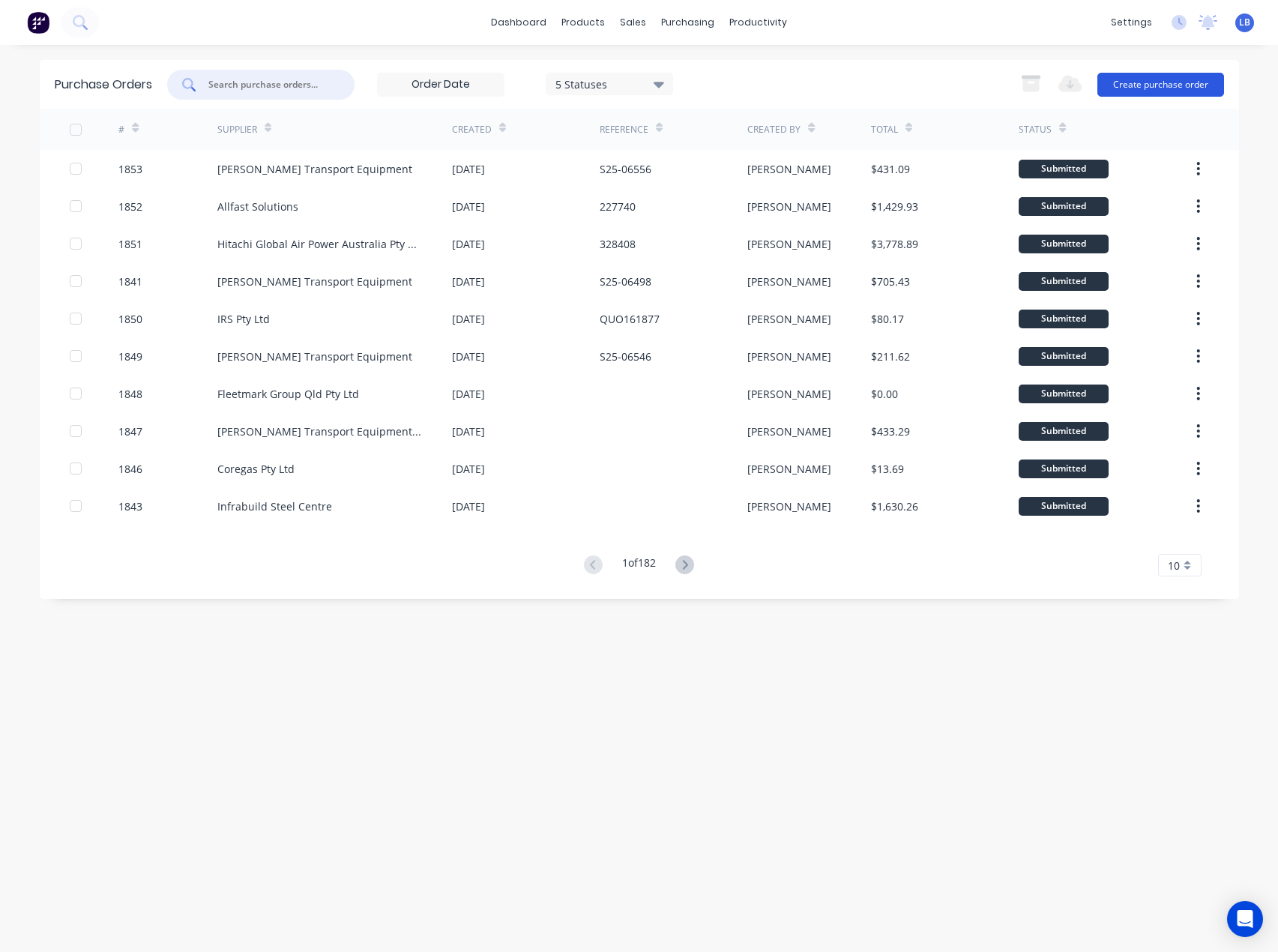
click at [1189, 84] on button "Create purchase order" at bounding box center [1161, 85] width 127 height 24
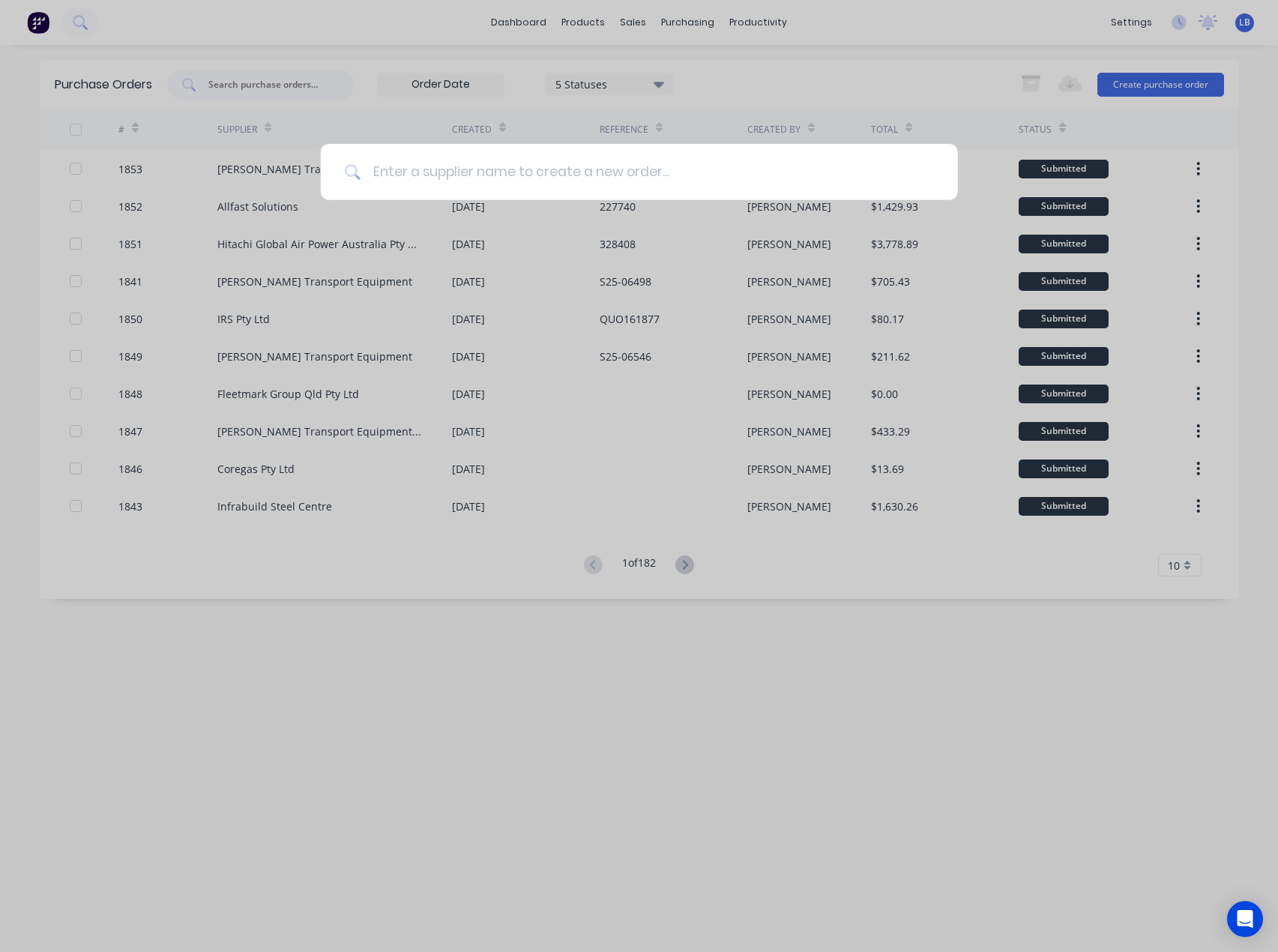
click at [550, 177] on input at bounding box center [647, 172] width 574 height 56
click at [537, 178] on input at bounding box center [647, 172] width 574 height 56
click at [646, 174] on input at bounding box center [647, 172] width 574 height 56
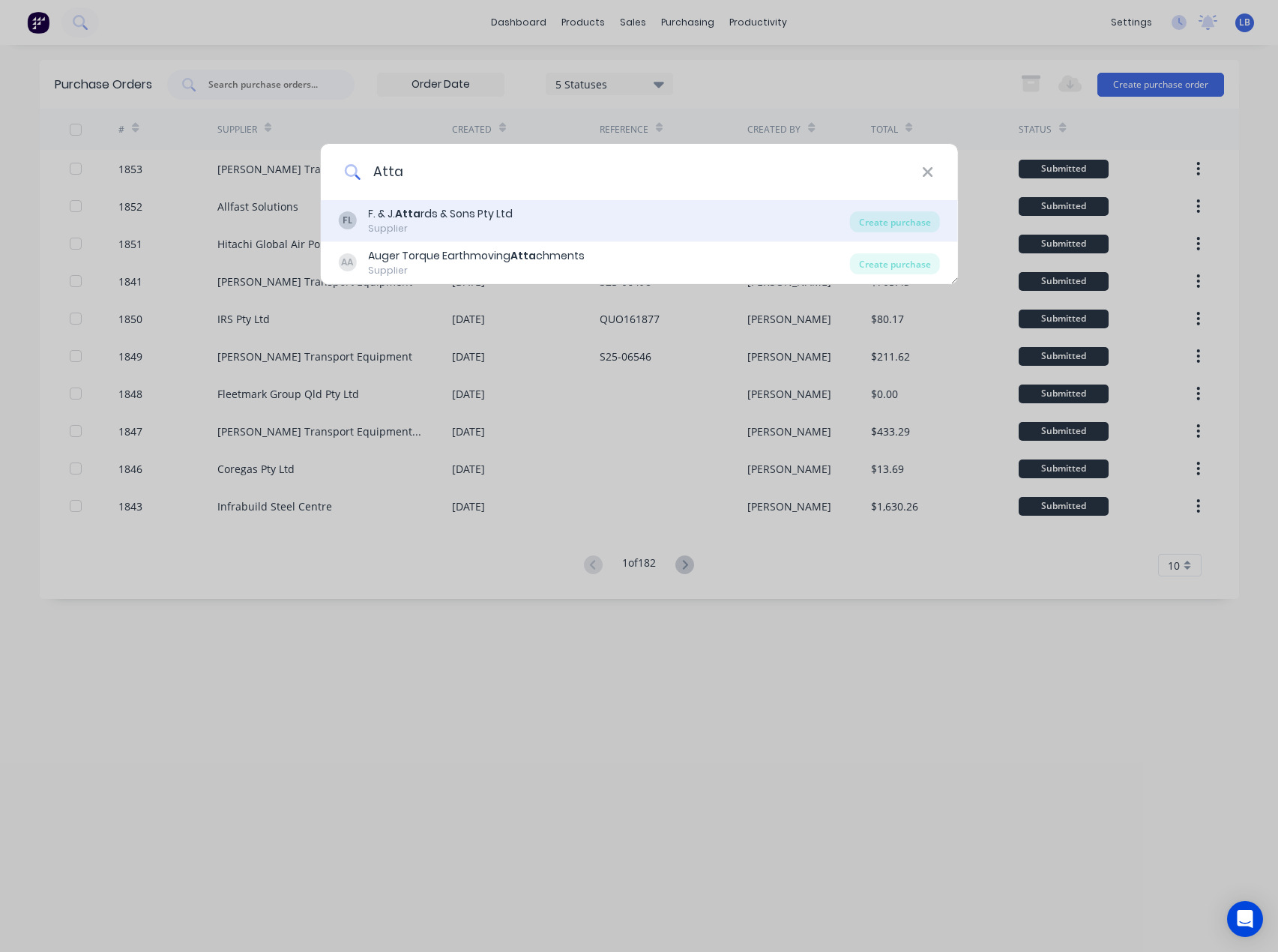
type input "Atta"
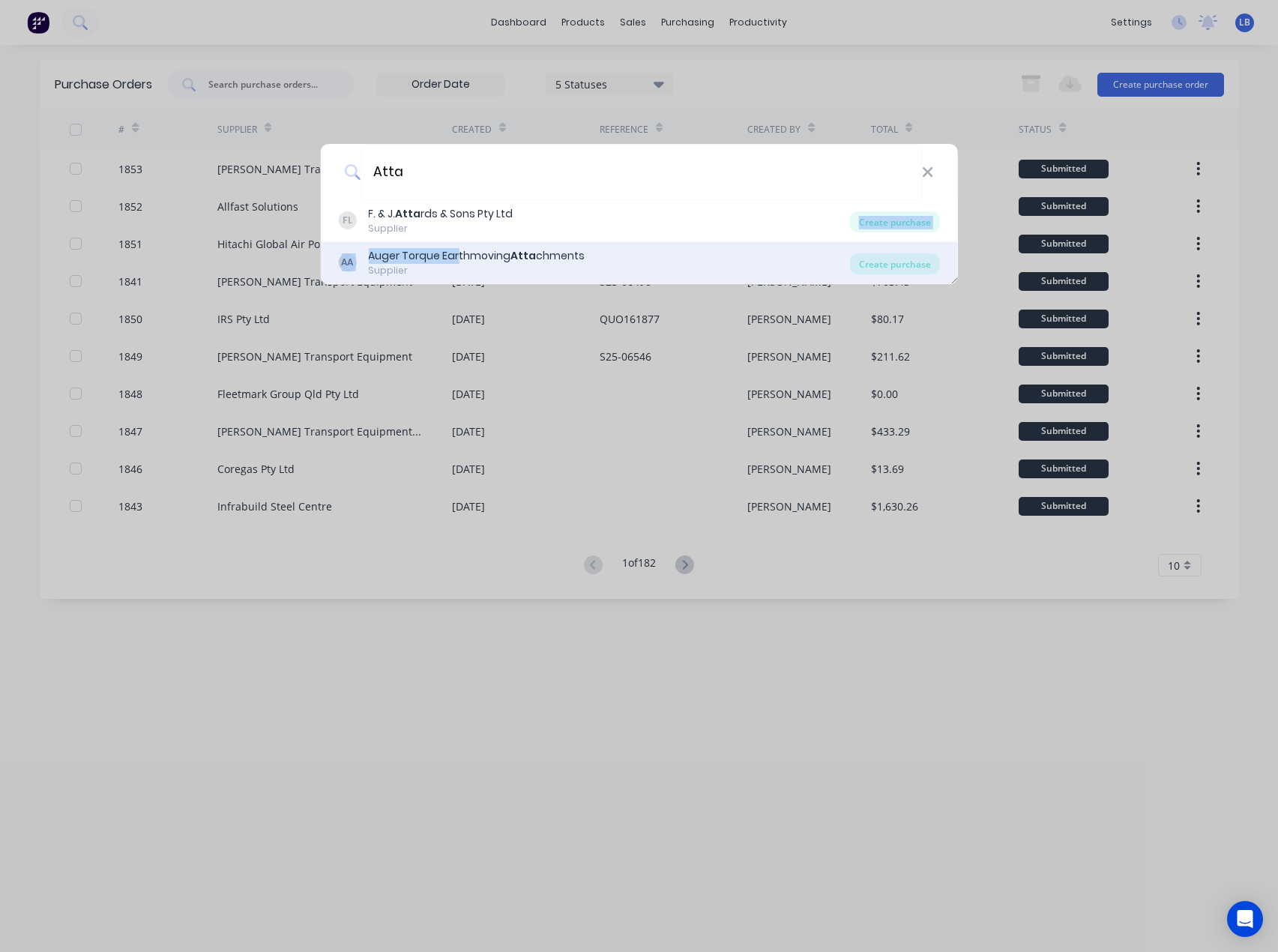
drag, startPoint x: 452, startPoint y: 231, endPoint x: 459, endPoint y: 251, distance: 21.2
click at [459, 251] on div "FL F. & [PERSON_NAME] rds & Sons Pty Ltd Supplier Create purchase [PERSON_NAME]…" at bounding box center [639, 241] width 638 height 84
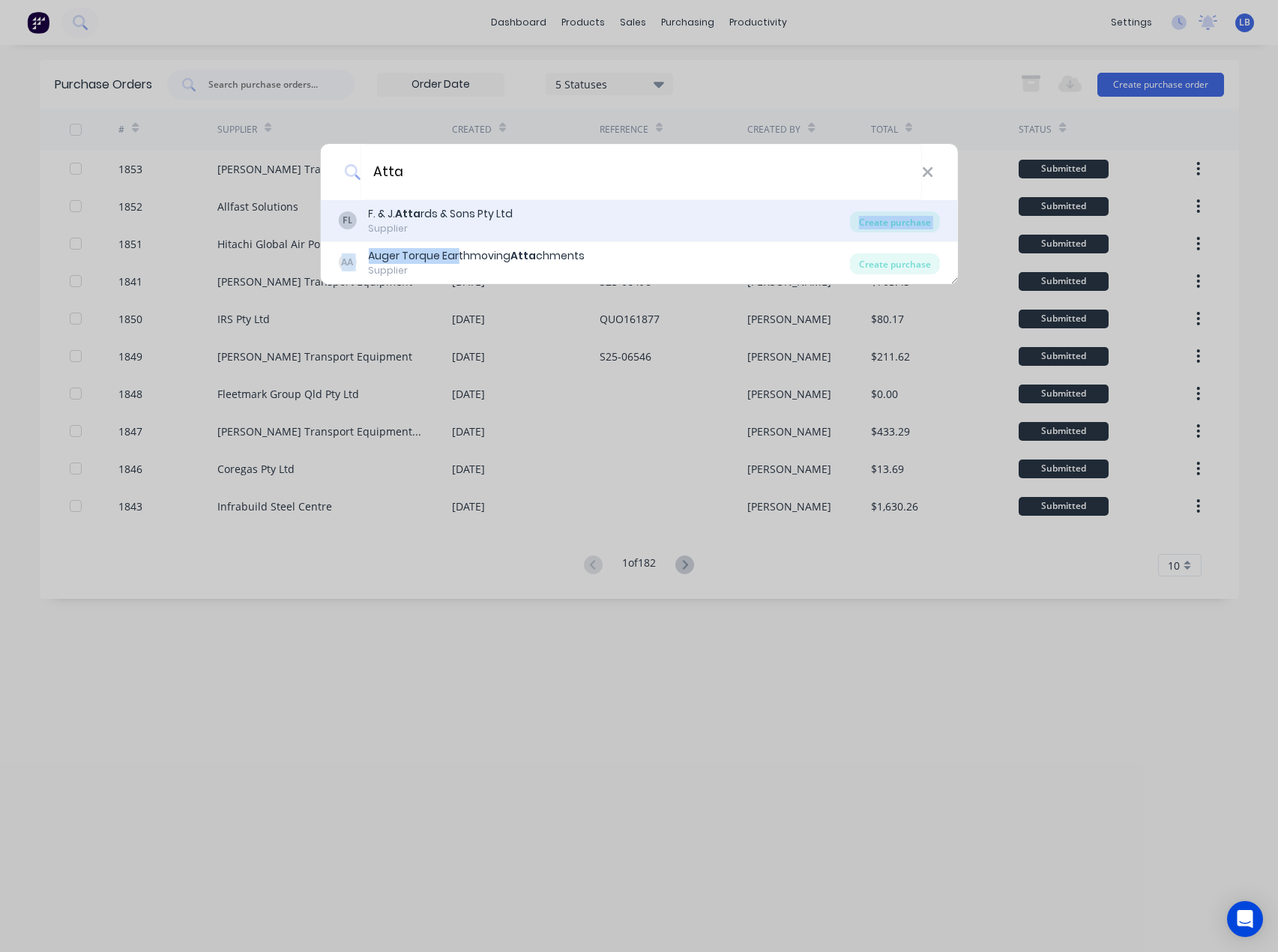
click at [462, 232] on div "Supplier" at bounding box center [440, 229] width 145 height 13
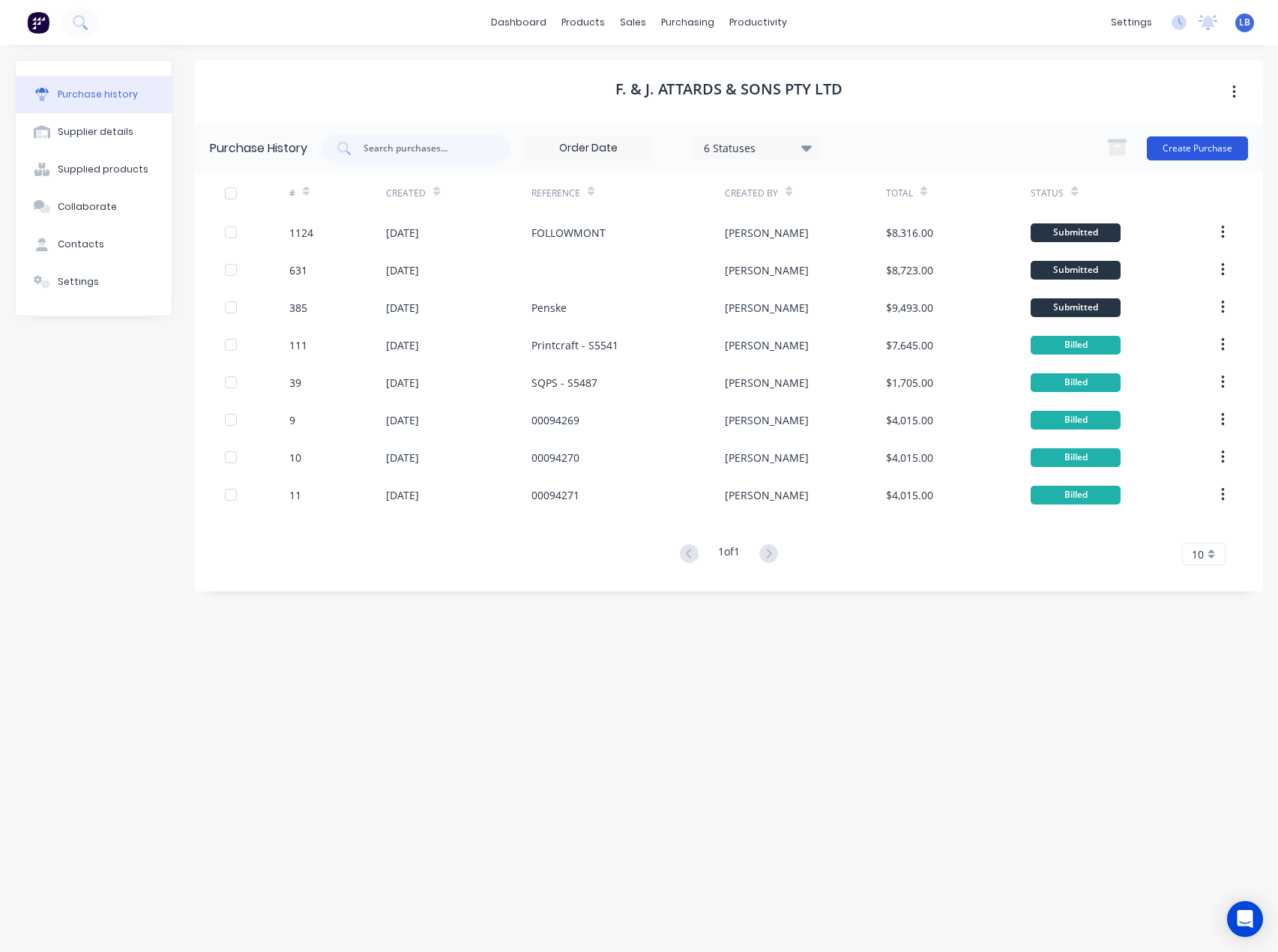
click at [1182, 145] on button "Create Purchase" at bounding box center [1196, 148] width 101 height 24
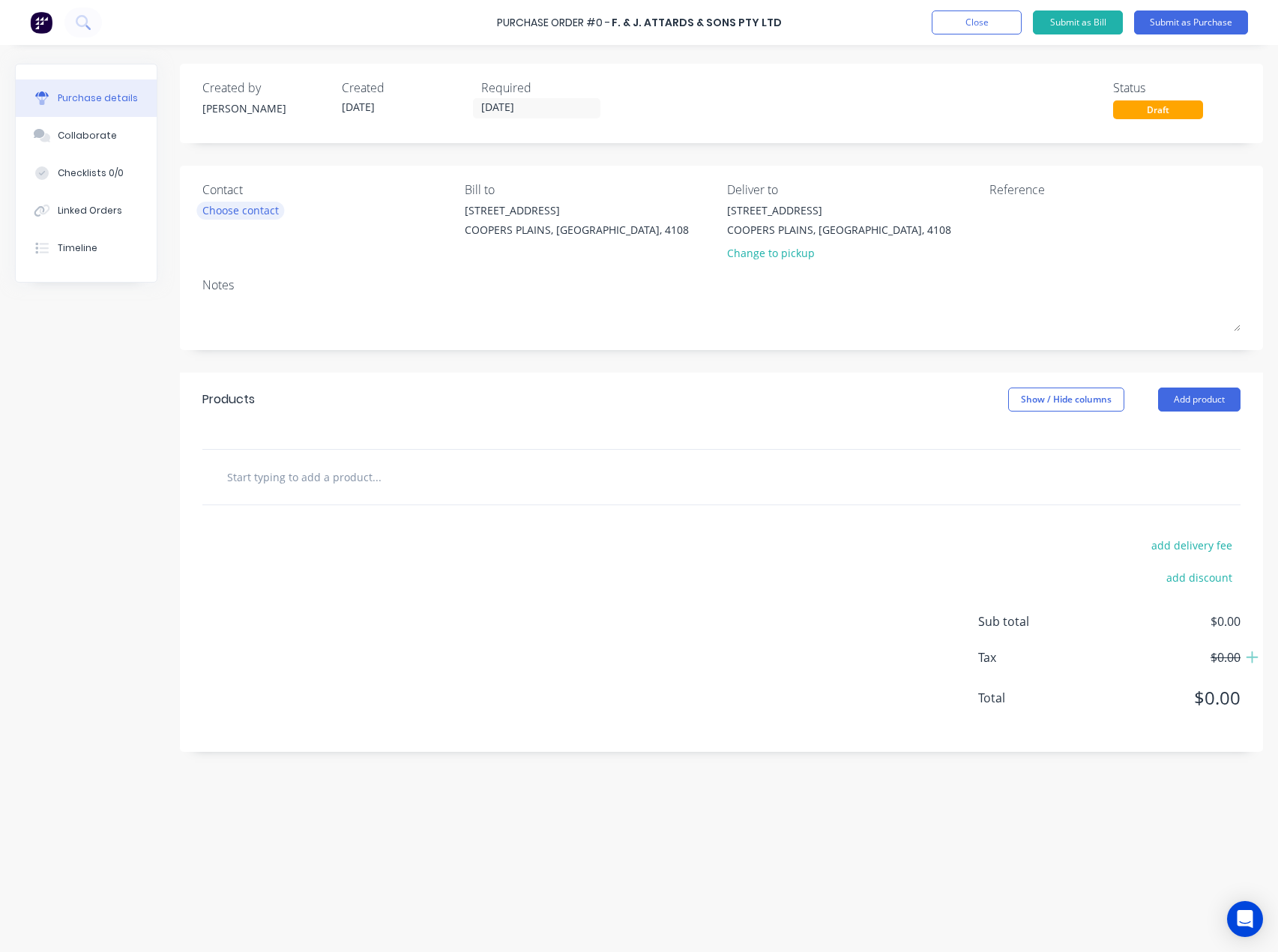
click at [264, 207] on div "Choose contact" at bounding box center [241, 210] width 77 height 15
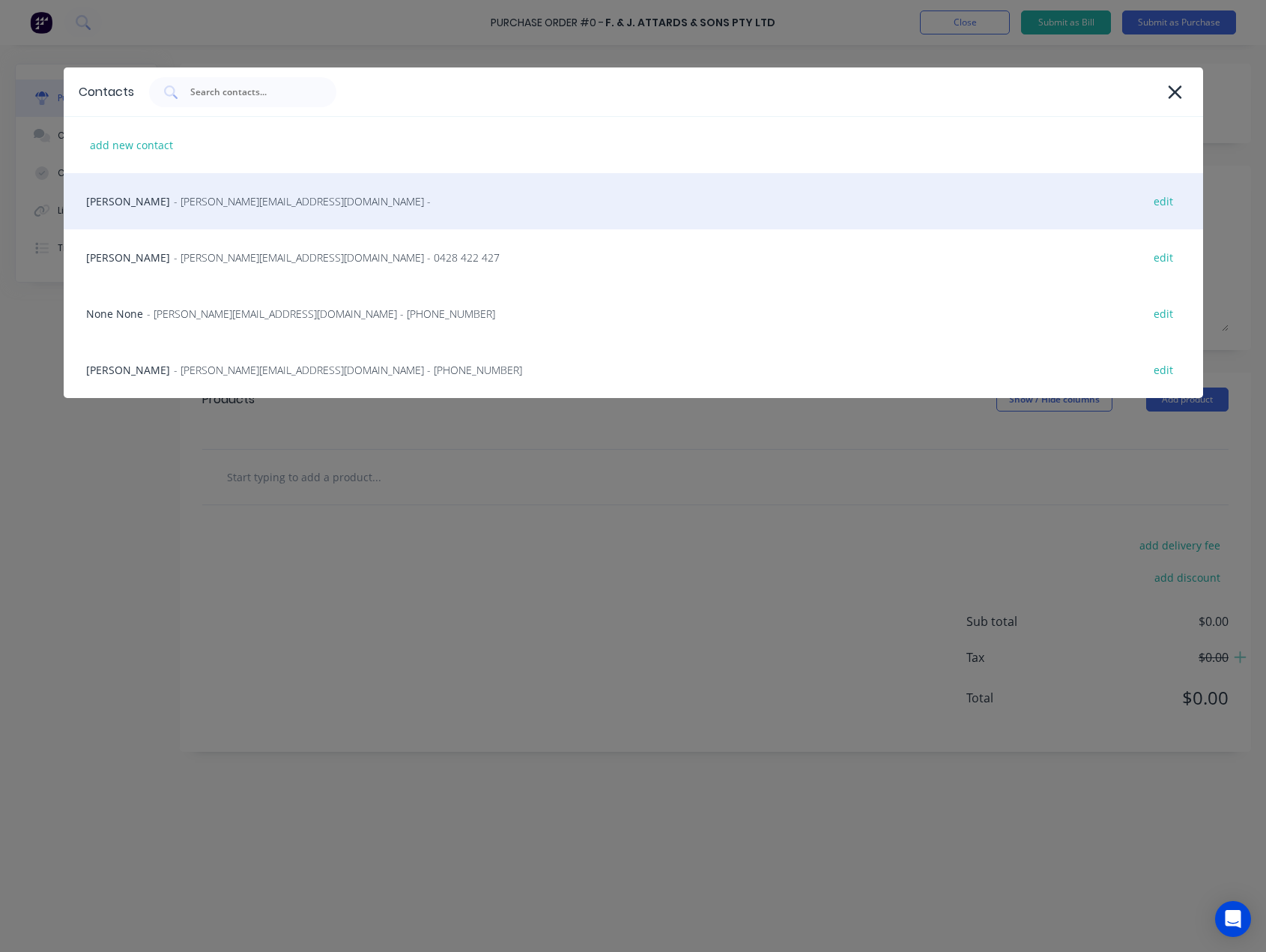
click at [174, 205] on span "- [PERSON_NAME][EMAIL_ADDRESS][DOMAIN_NAME] -" at bounding box center [303, 201] width 257 height 15
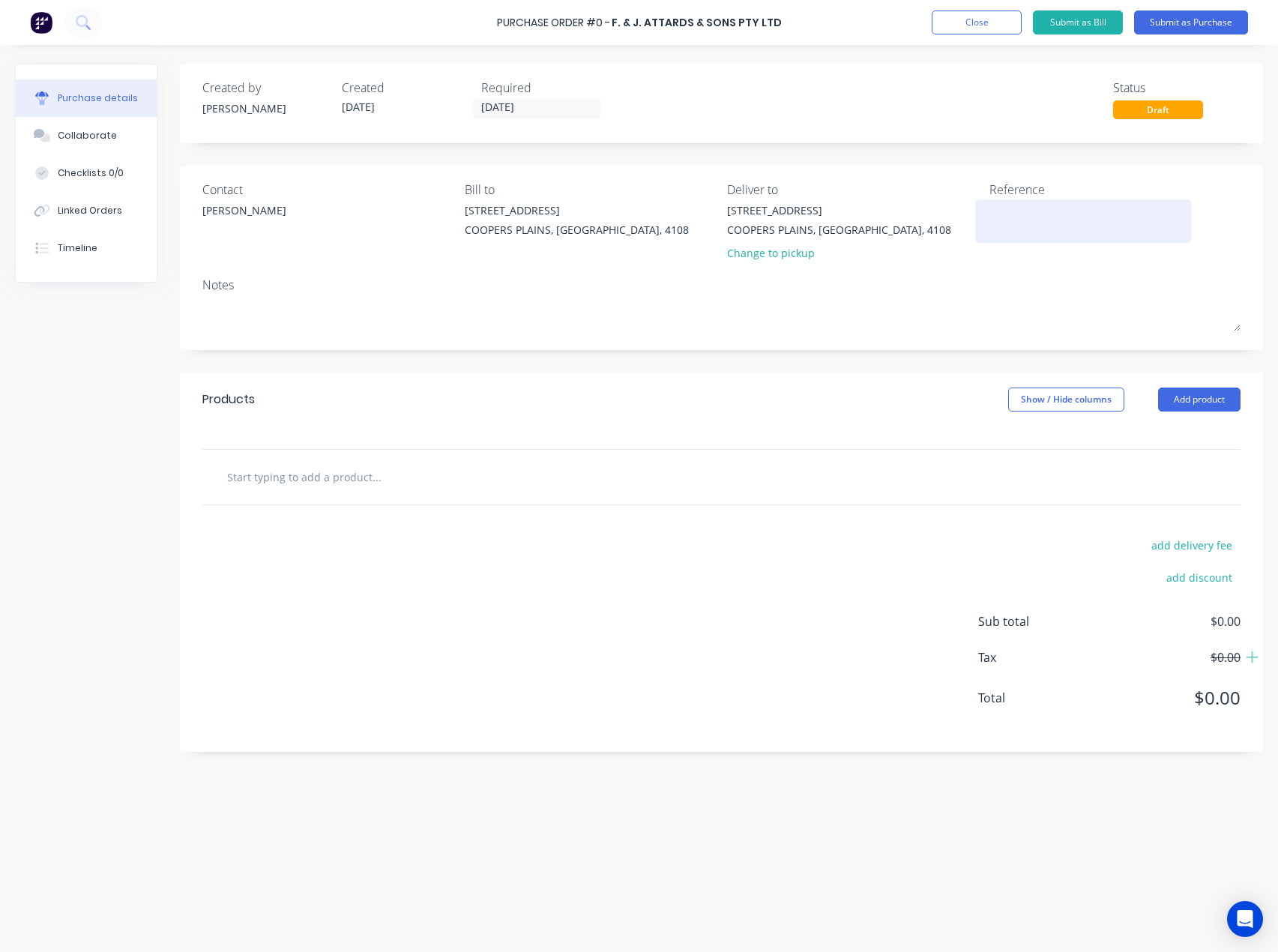
click at [1046, 213] on textarea at bounding box center [1083, 219] width 187 height 34
click at [1065, 219] on textarea "QC2" at bounding box center [1083, 219] width 187 height 34
type textarea "QC29127 - T5755"
click at [278, 483] on input "text" at bounding box center [377, 476] width 300 height 30
paste input "14 Pallet - Lightning Latch Liner Curtains -T5755"
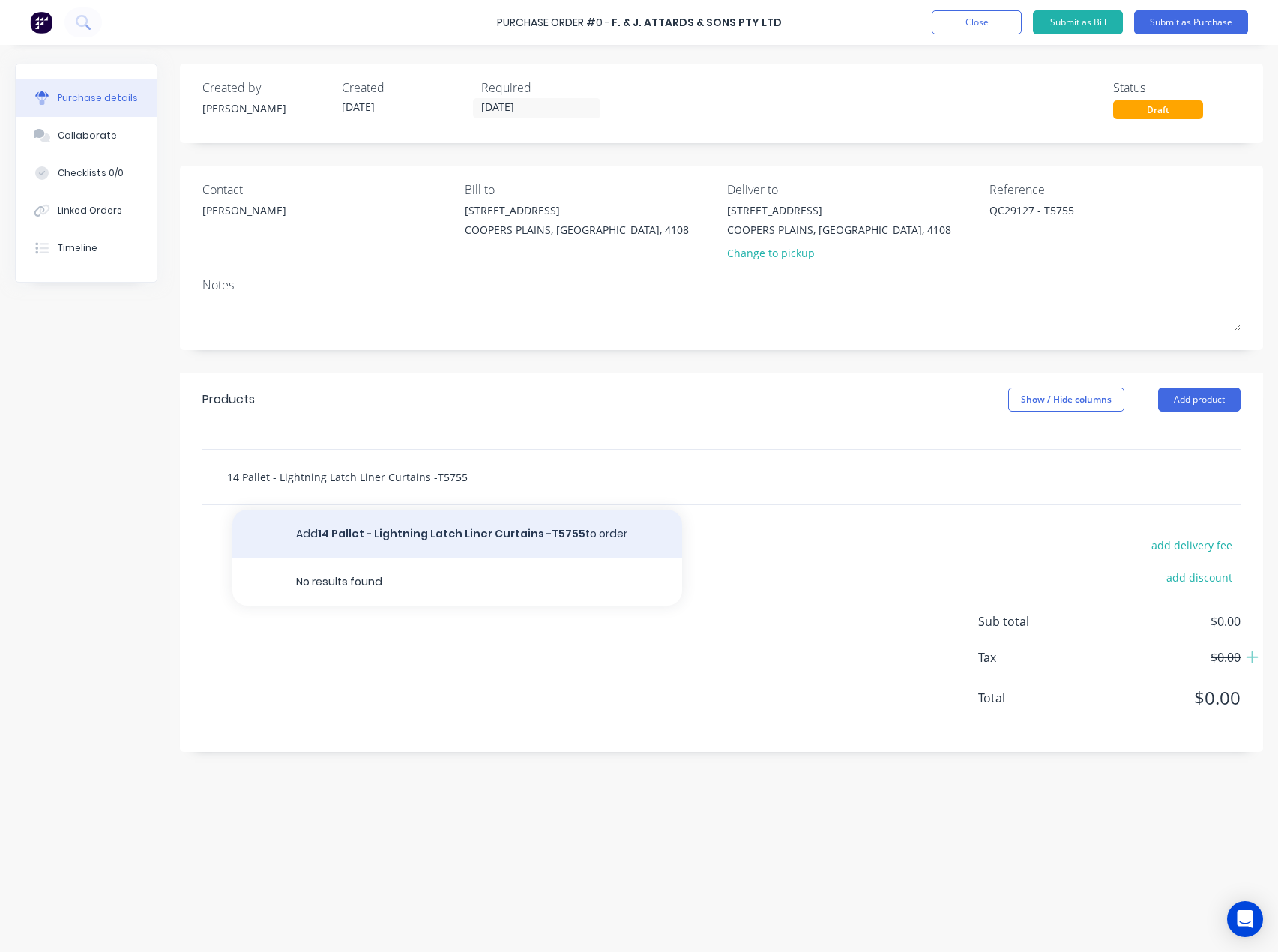
type input "14 Pallet - Lightning Latch Liner Curtains -T5755"
click at [495, 529] on button "Add 14 Pallet - Lightning Latch Liner Curtains -T5755 to order" at bounding box center [457, 533] width 450 height 48
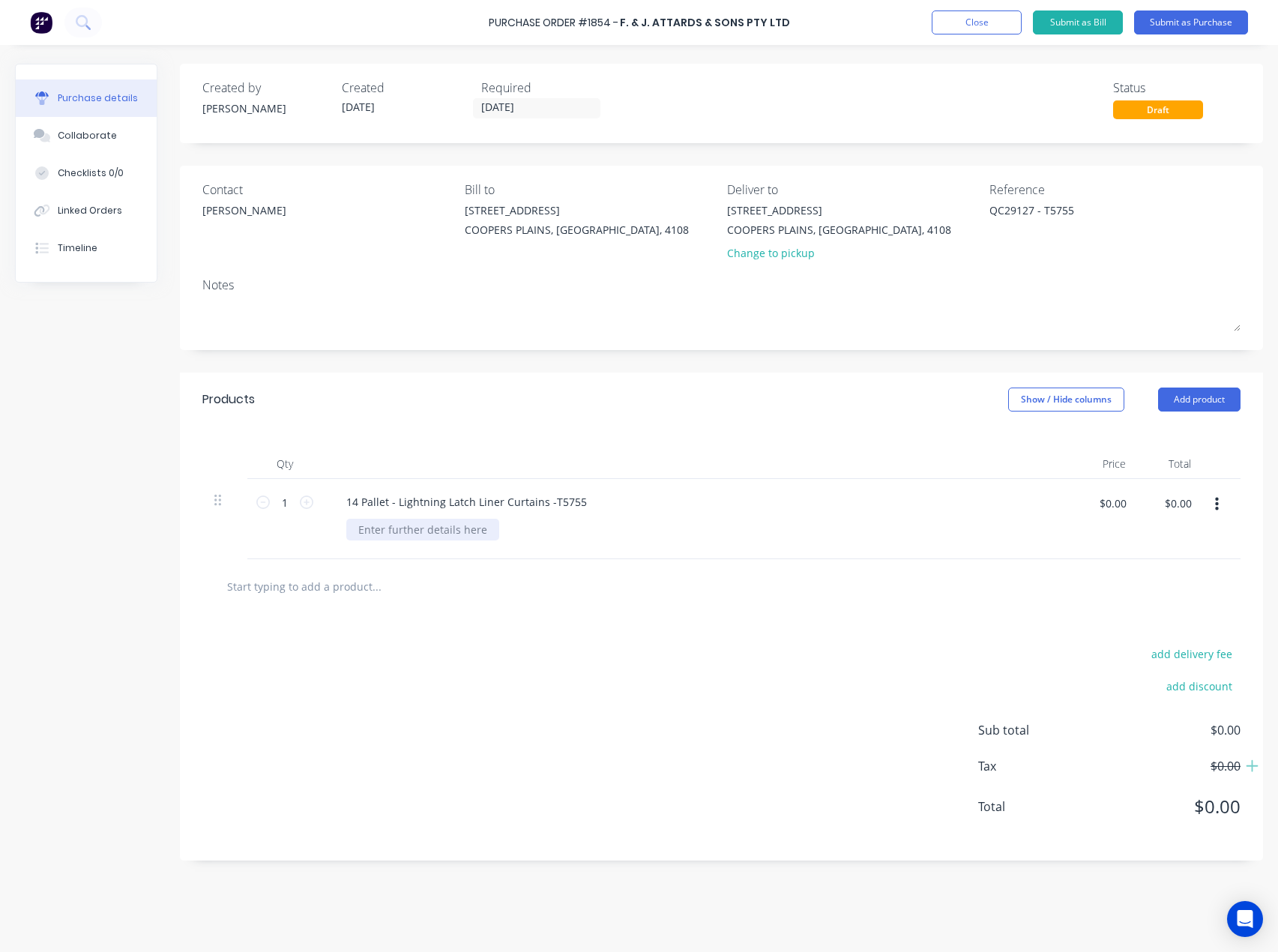
click at [425, 532] on div at bounding box center [422, 529] width 153 height 22
paste div
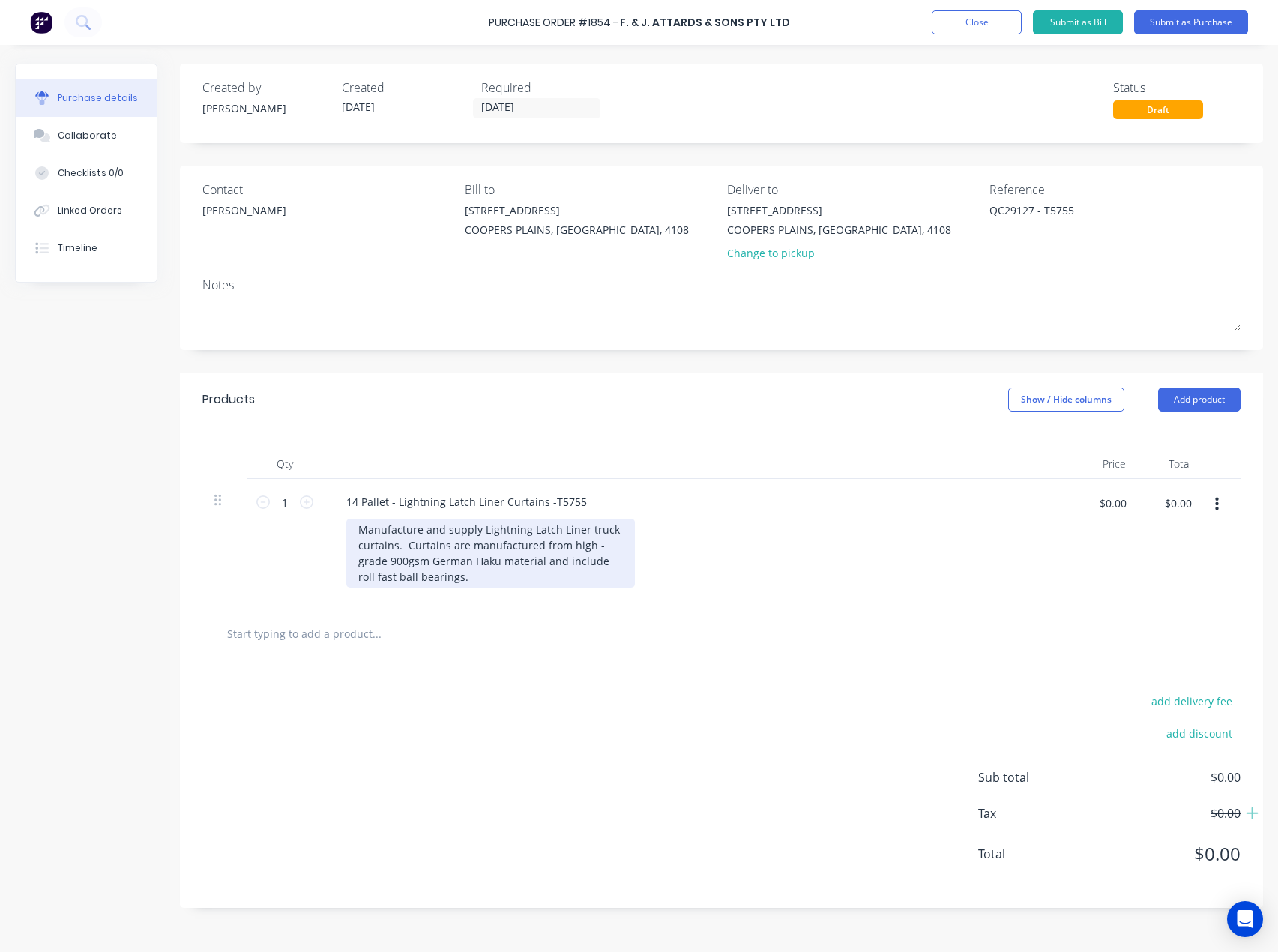
drag, startPoint x: 459, startPoint y: 593, endPoint x: 484, endPoint y: 584, distance: 26.6
click at [459, 593] on div "14 Pallet - Lightning Latch Liner Curtains -T5755 Manufacture and supply Lightn…" at bounding box center [697, 542] width 750 height 128
click at [483, 583] on div "Manufacture and supply Lightning Latch Liner truck curtains. Curtains are manuf…" at bounding box center [490, 553] width 288 height 69
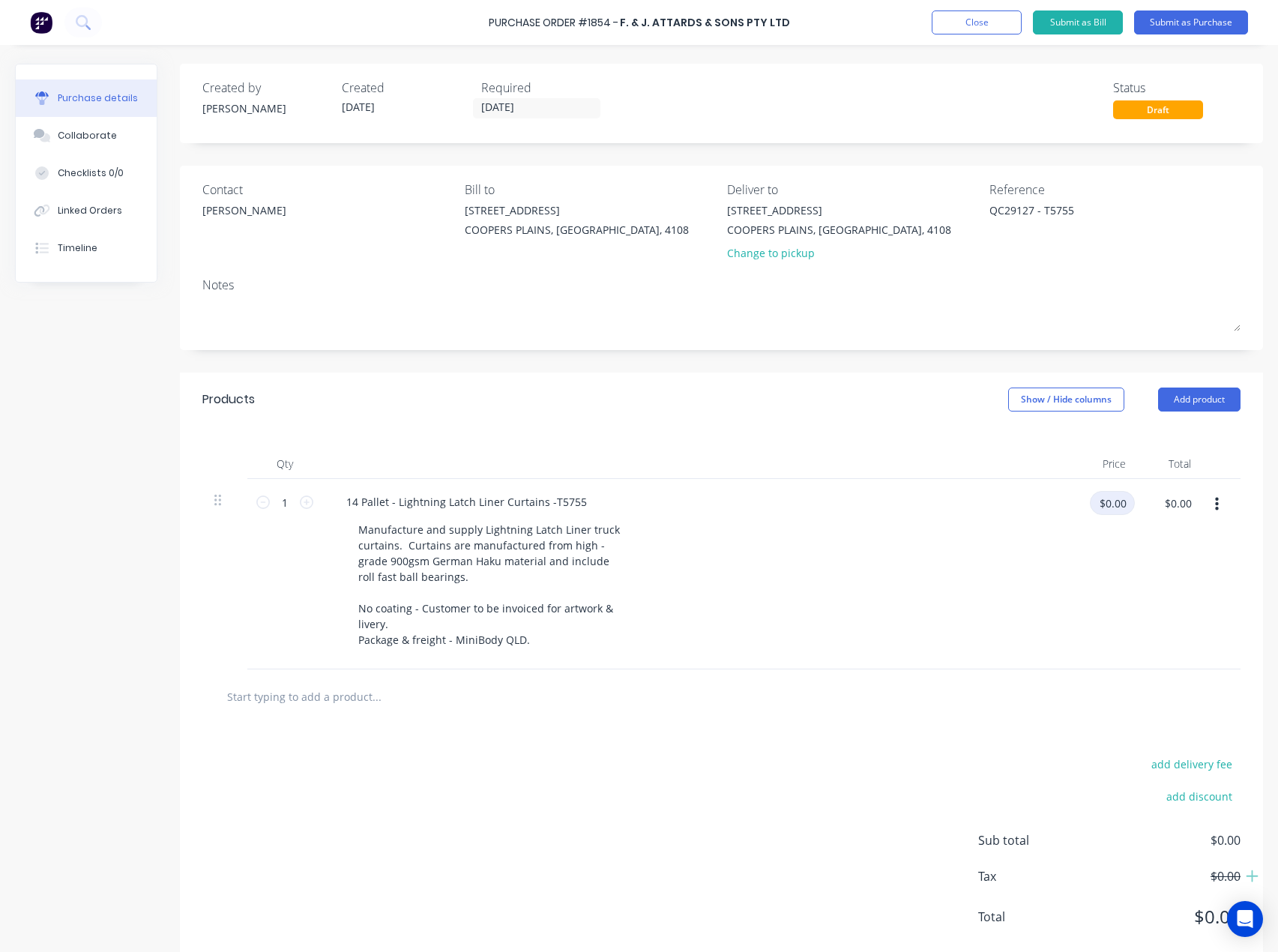
click at [1118, 500] on input "$0.00" at bounding box center [1112, 502] width 45 height 24
type input "$2,520.00"
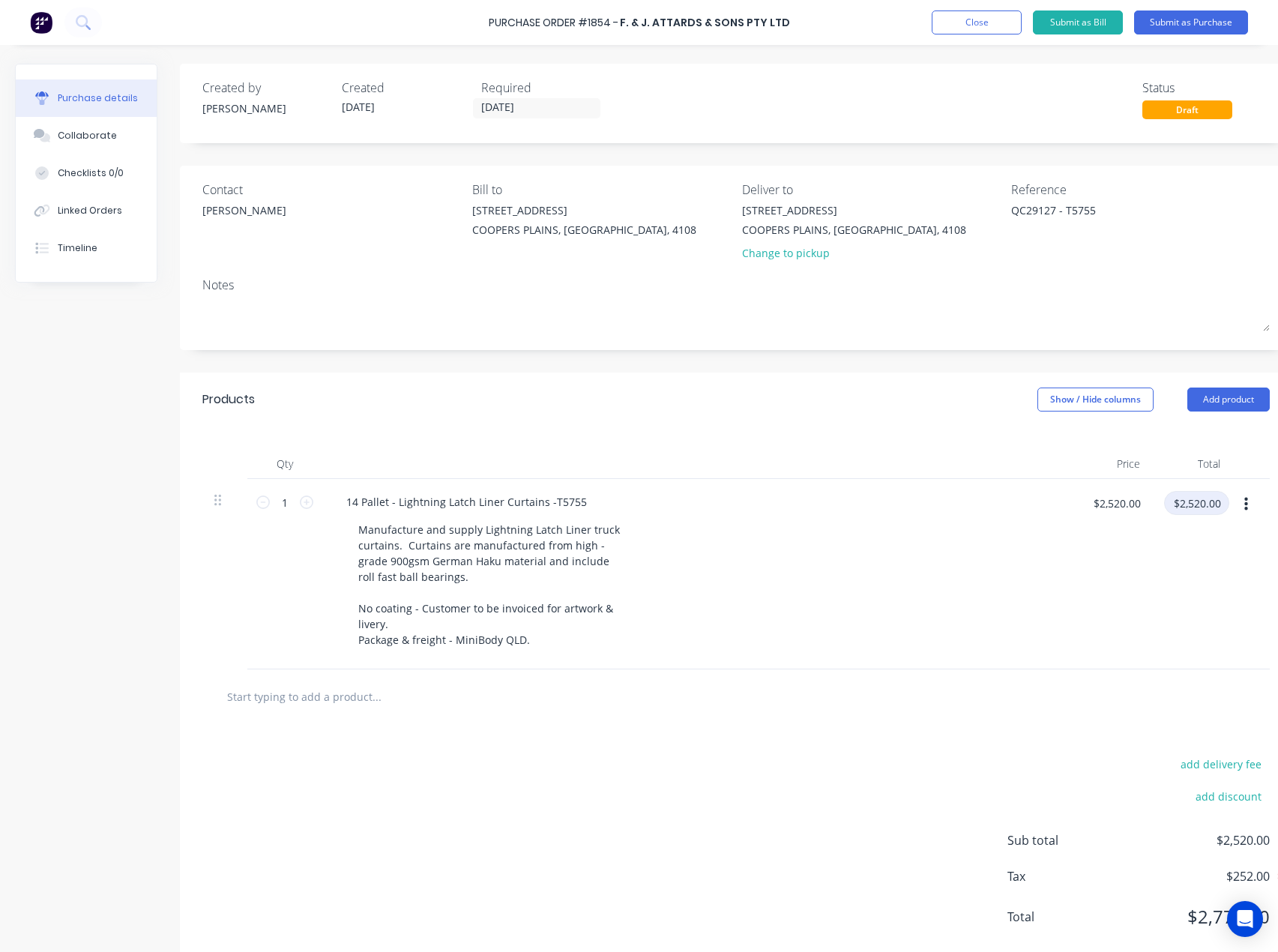
scroll to position [45, 0]
